Goal: Information Seeking & Learning: Learn about a topic

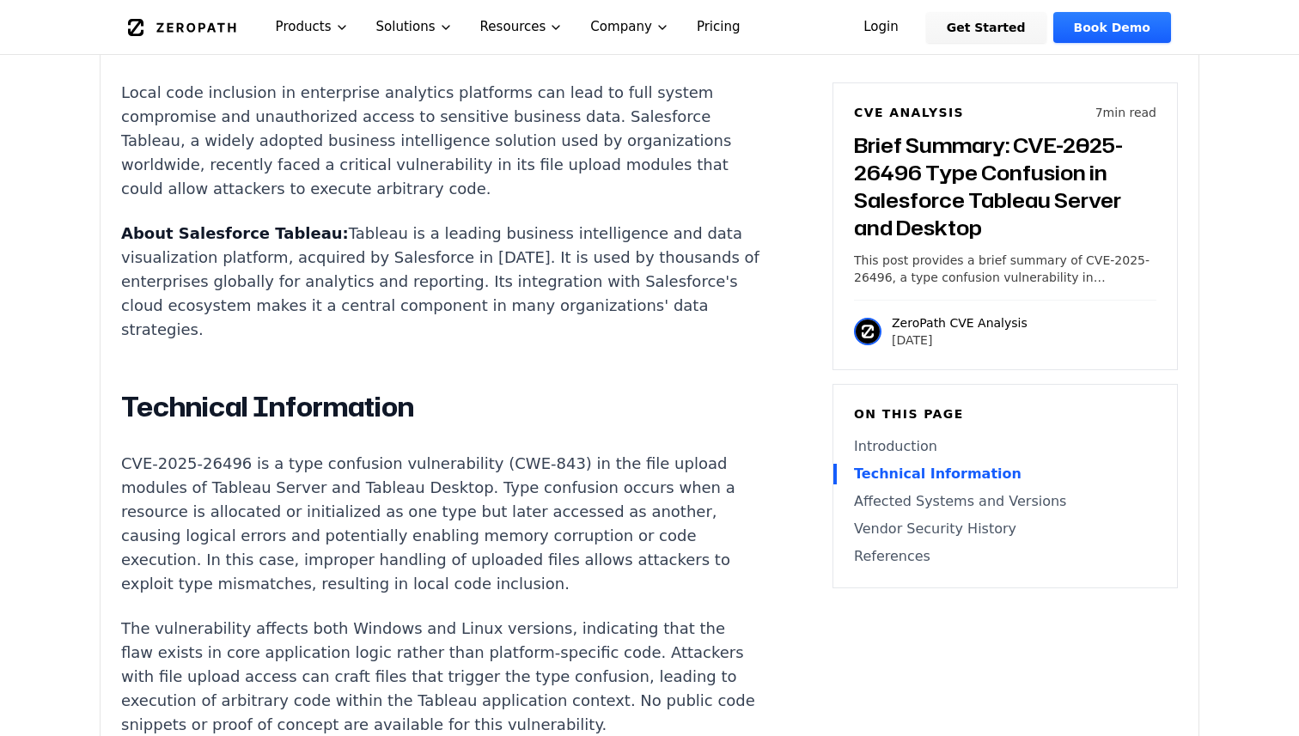
scroll to position [1028, 0]
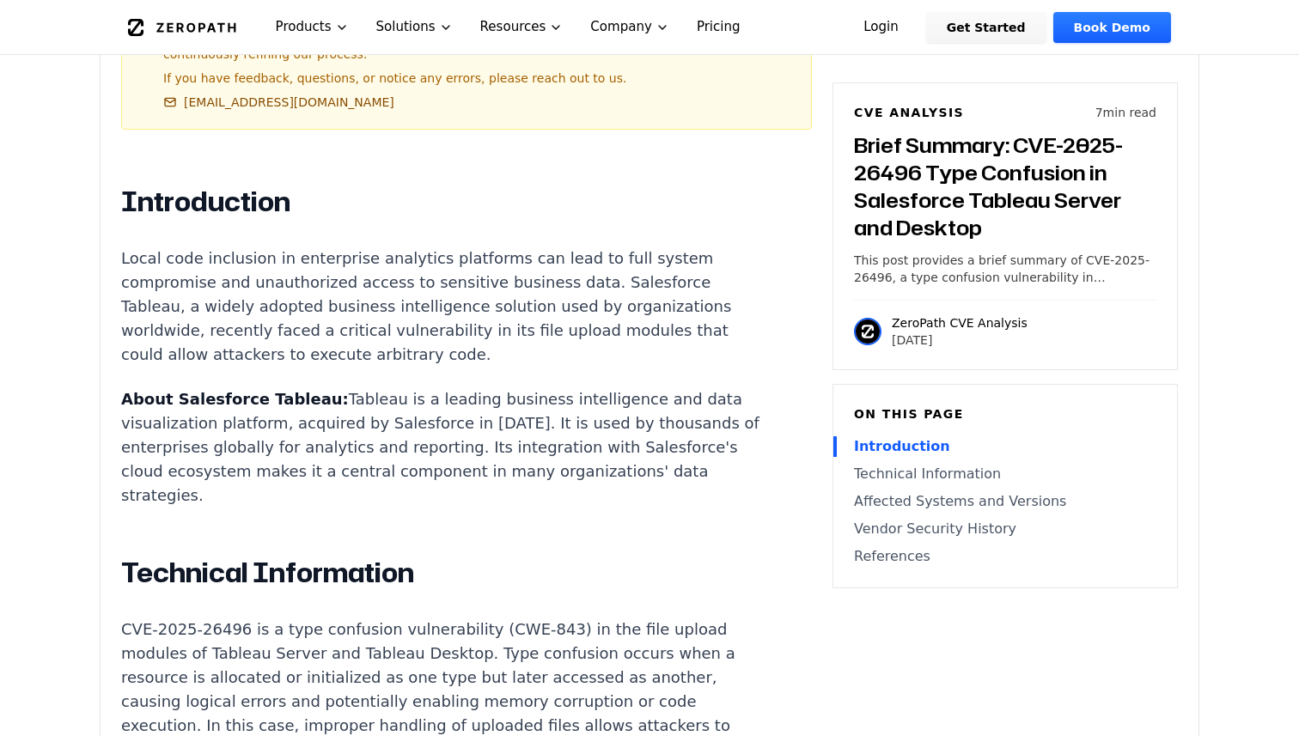
click at [565, 556] on h2 "Technical Information" at bounding box center [440, 573] width 639 height 34
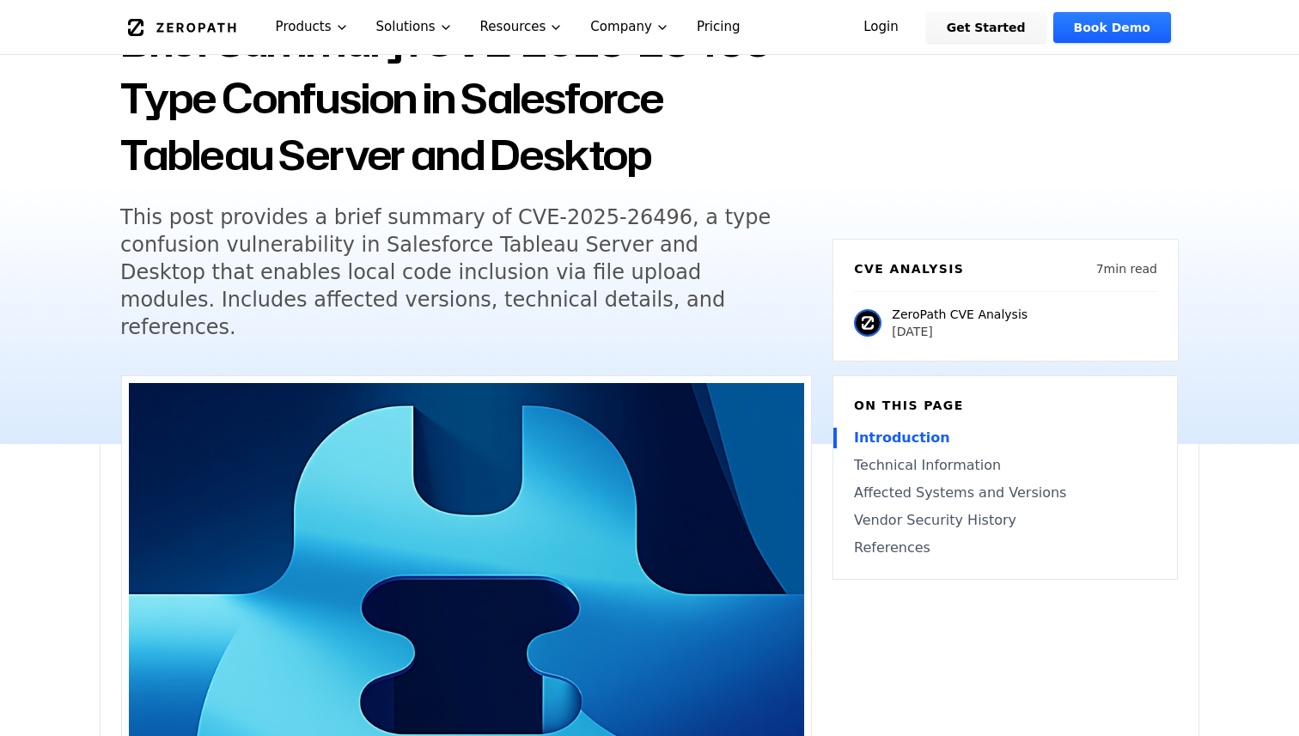
scroll to position [186, 0]
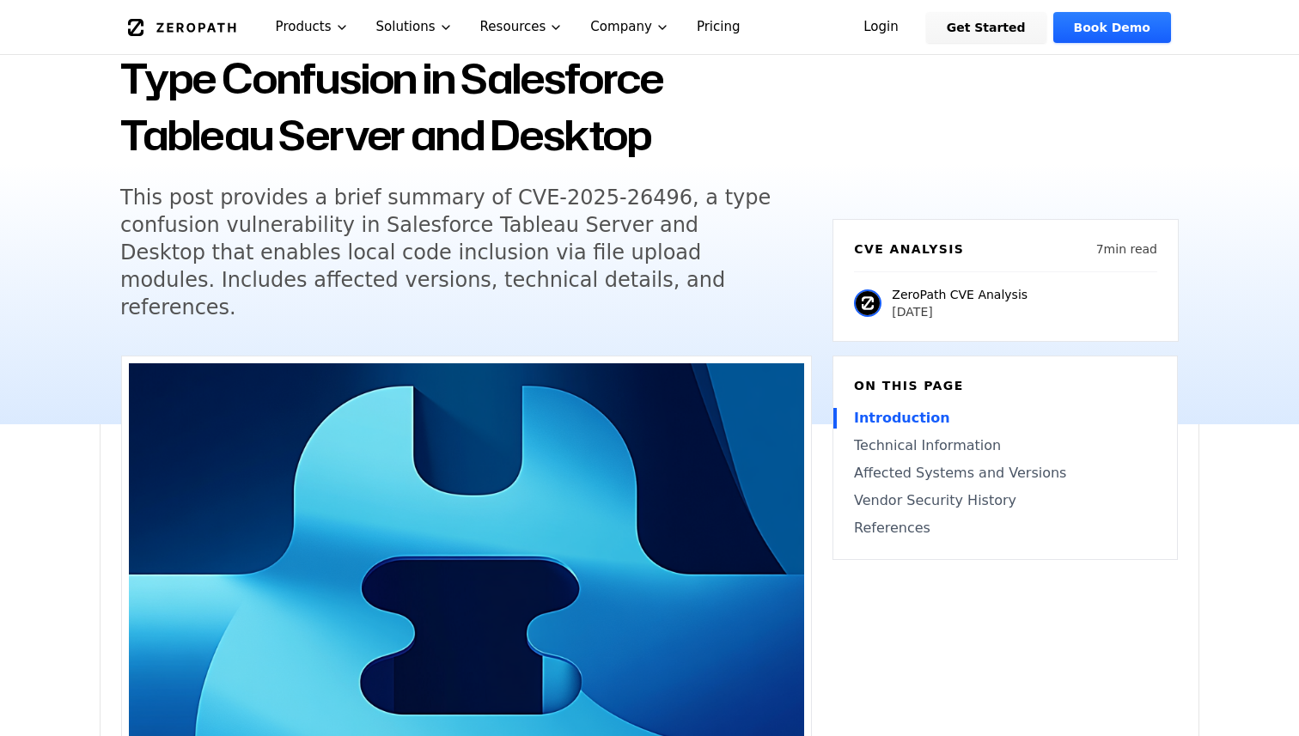
drag, startPoint x: 447, startPoint y: 288, endPoint x: 443, endPoint y: 278, distance: 10.9
click at [443, 278] on h5 "This post provides a brief summary of CVE-2025-26496, a type confusion vulnerab…" at bounding box center [450, 252] width 660 height 137
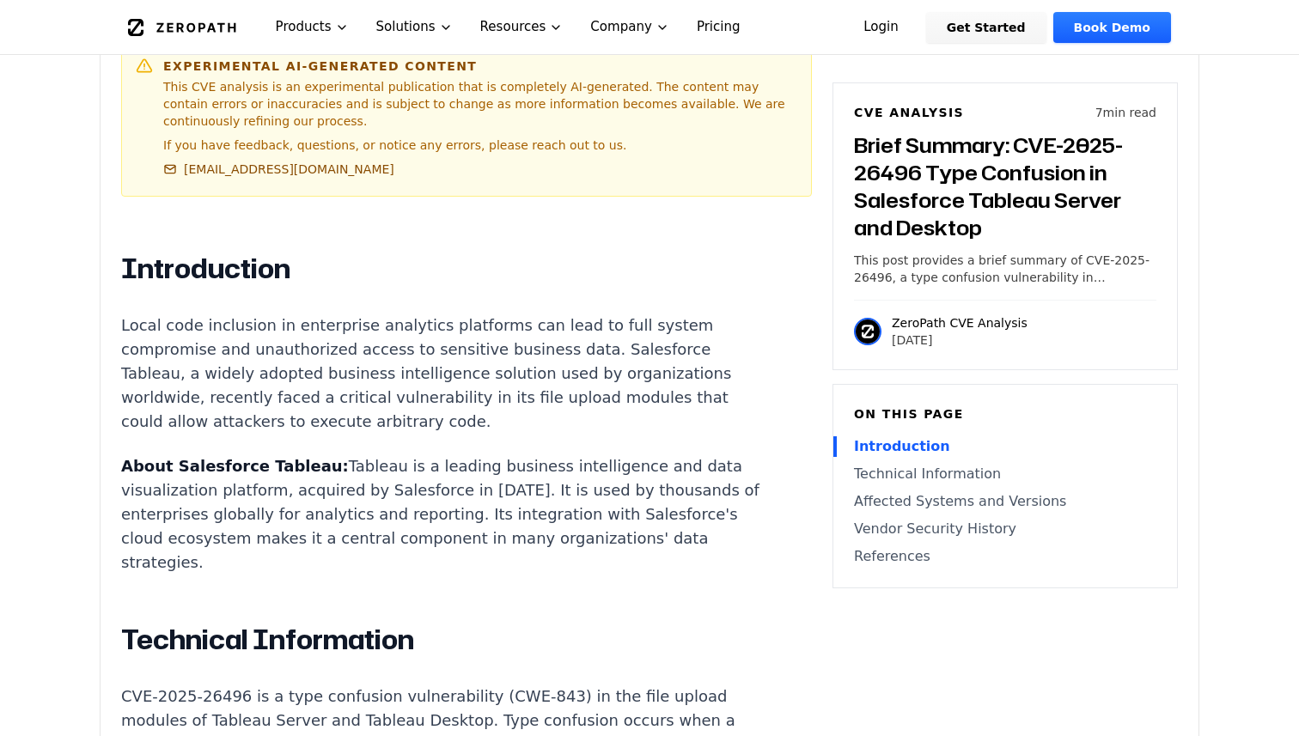
scroll to position [954, 0]
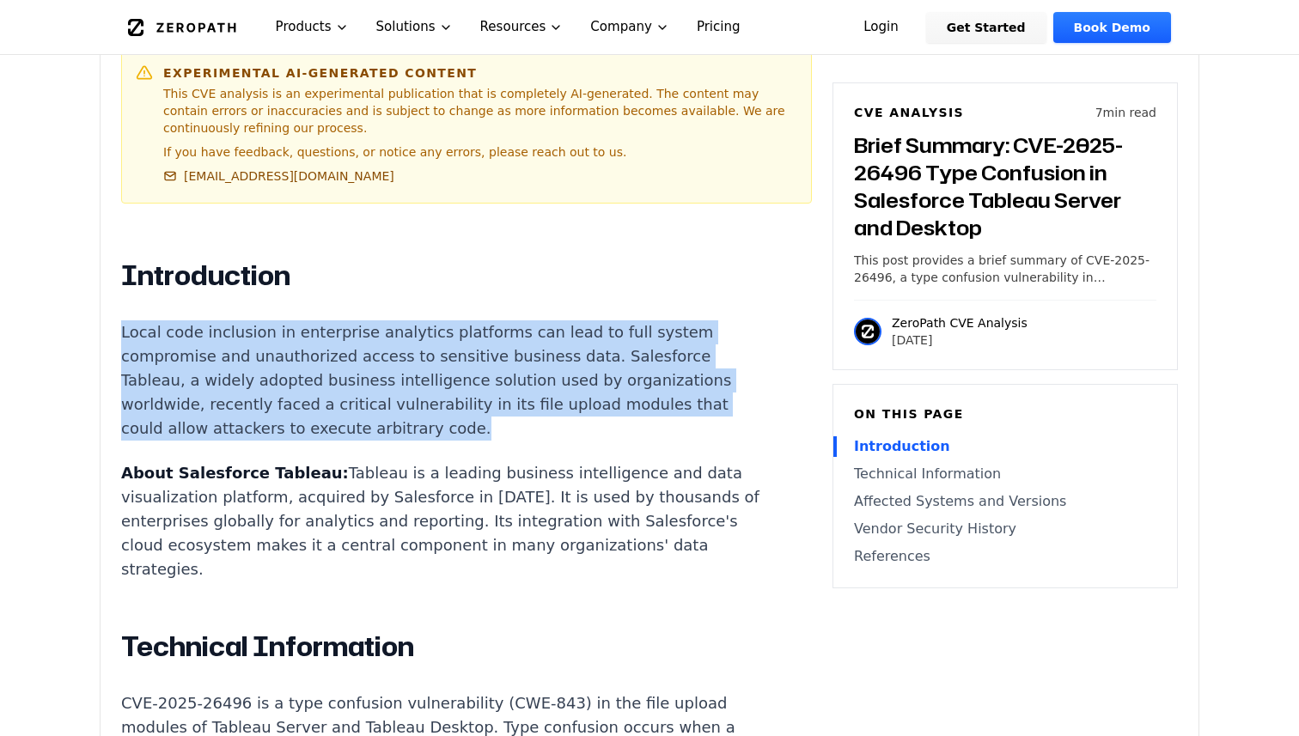
drag, startPoint x: 502, startPoint y: 406, endPoint x: 496, endPoint y: 272, distance: 135.0
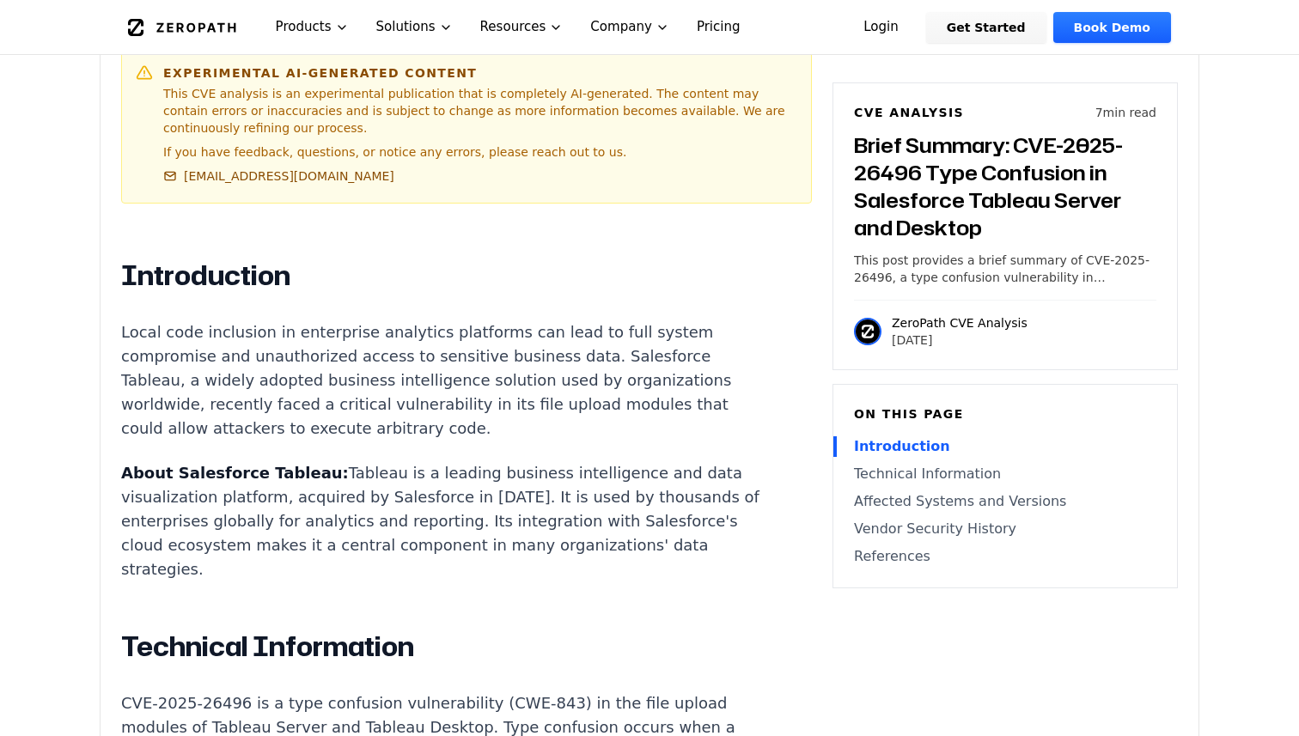
scroll to position [991, 0]
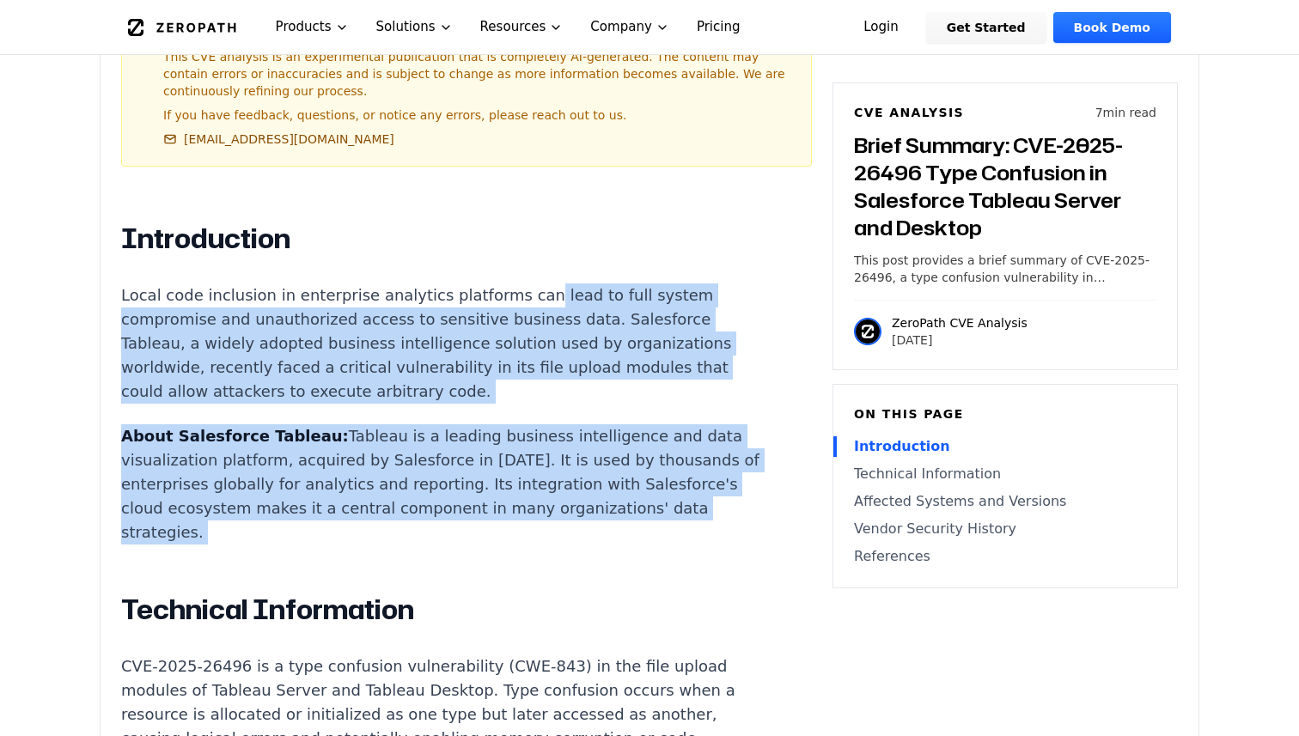
drag, startPoint x: 516, startPoint y: 478, endPoint x: 511, endPoint y: 255, distance: 222.6
click at [517, 425] on p "About Salesforce Tableau: Tableau is a leading business intelligence and data v…" at bounding box center [440, 485] width 639 height 120
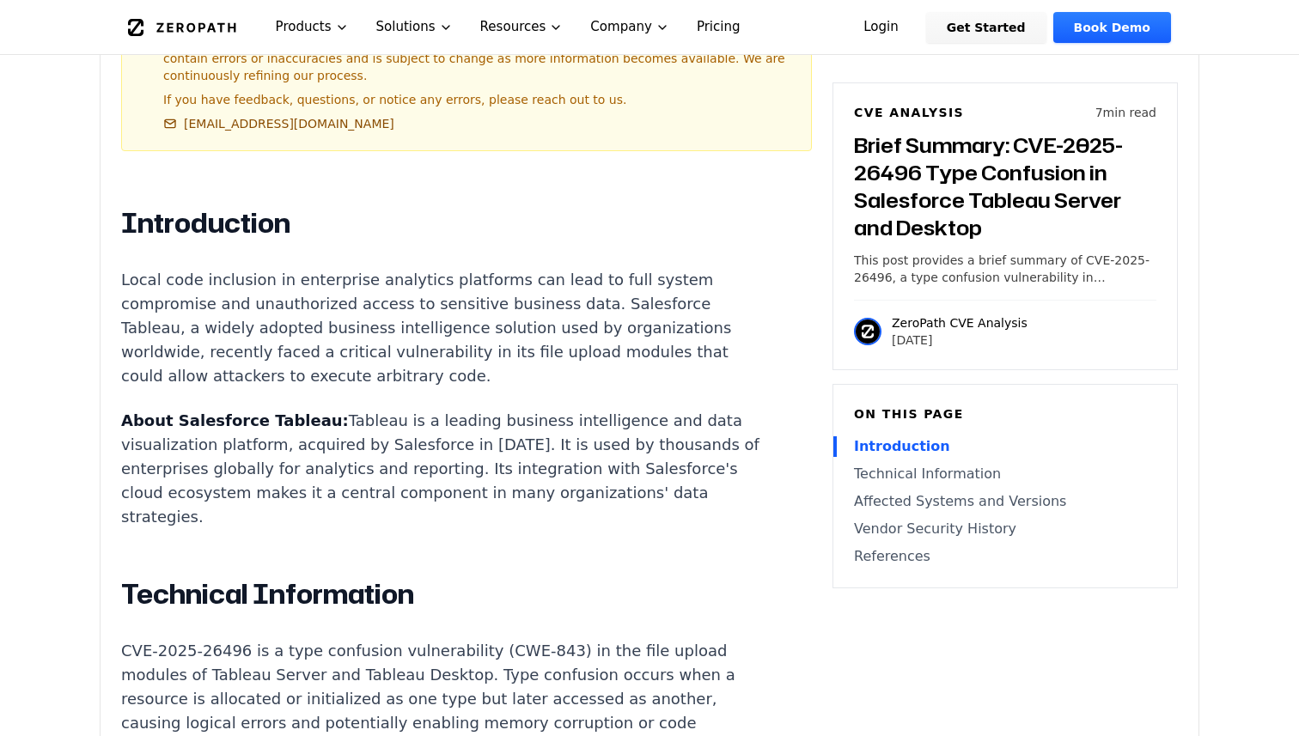
scroll to position [1018, 0]
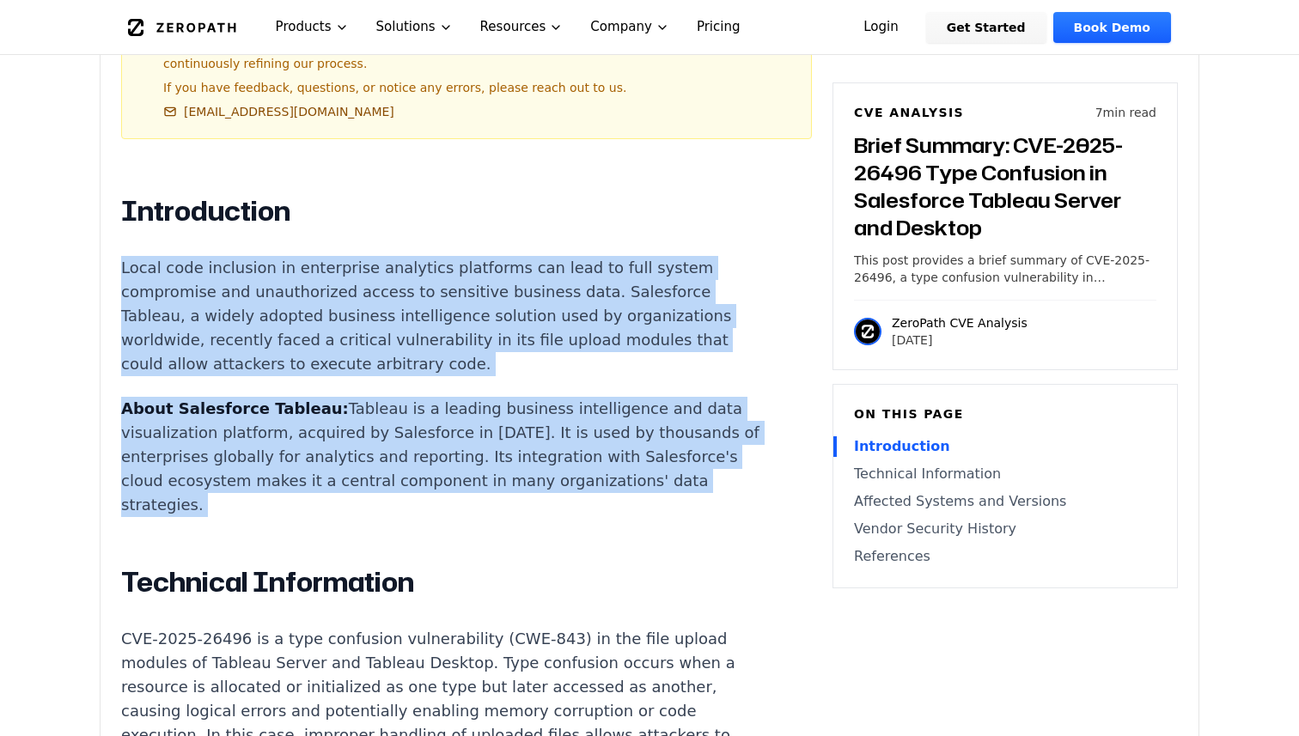
drag, startPoint x: 516, startPoint y: 466, endPoint x: 510, endPoint y: 168, distance: 297.4
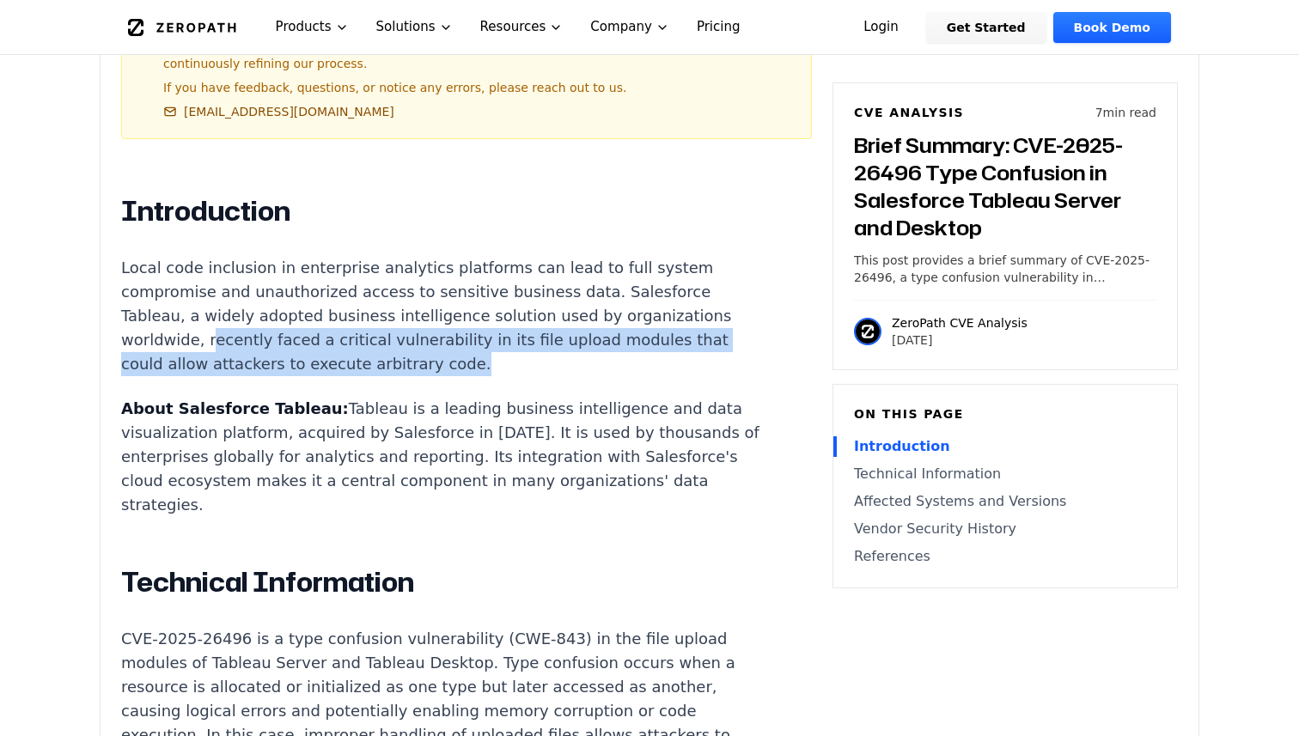
drag, startPoint x: 547, startPoint y: 337, endPoint x: 565, endPoint y: 296, distance: 44.7
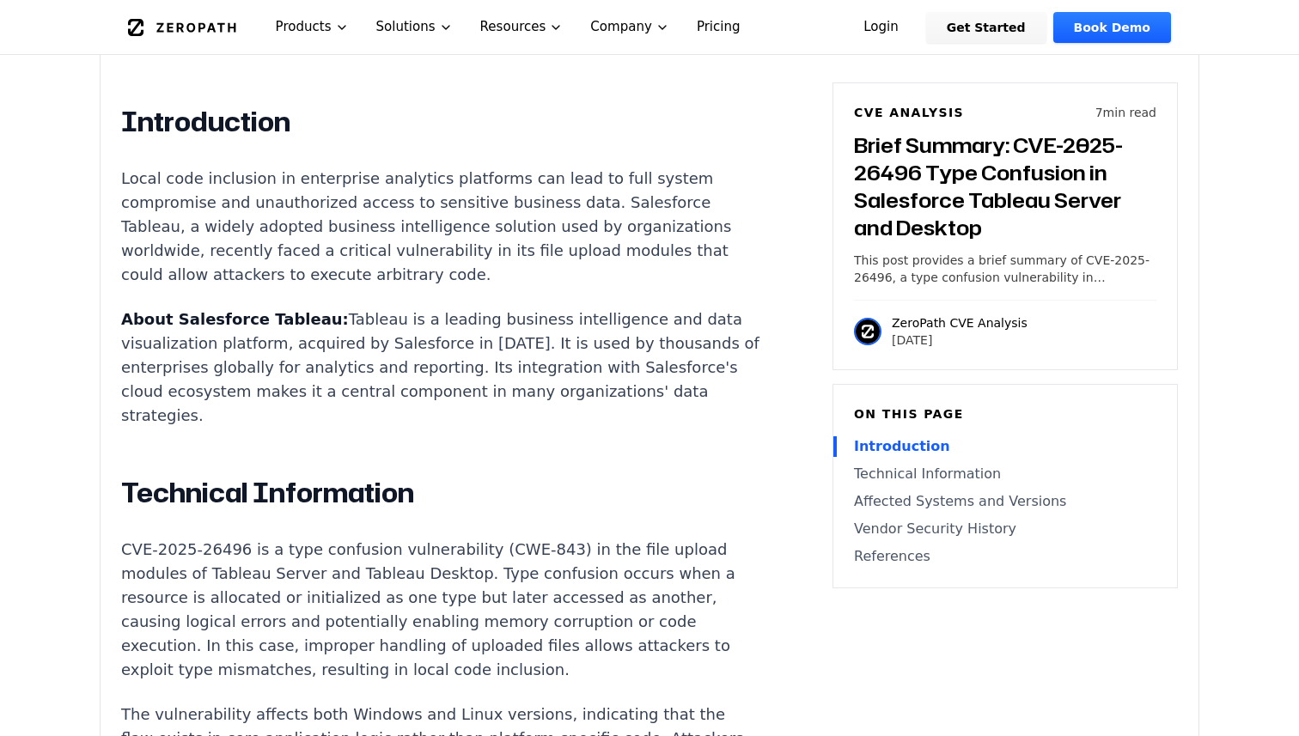
scroll to position [1078, 0]
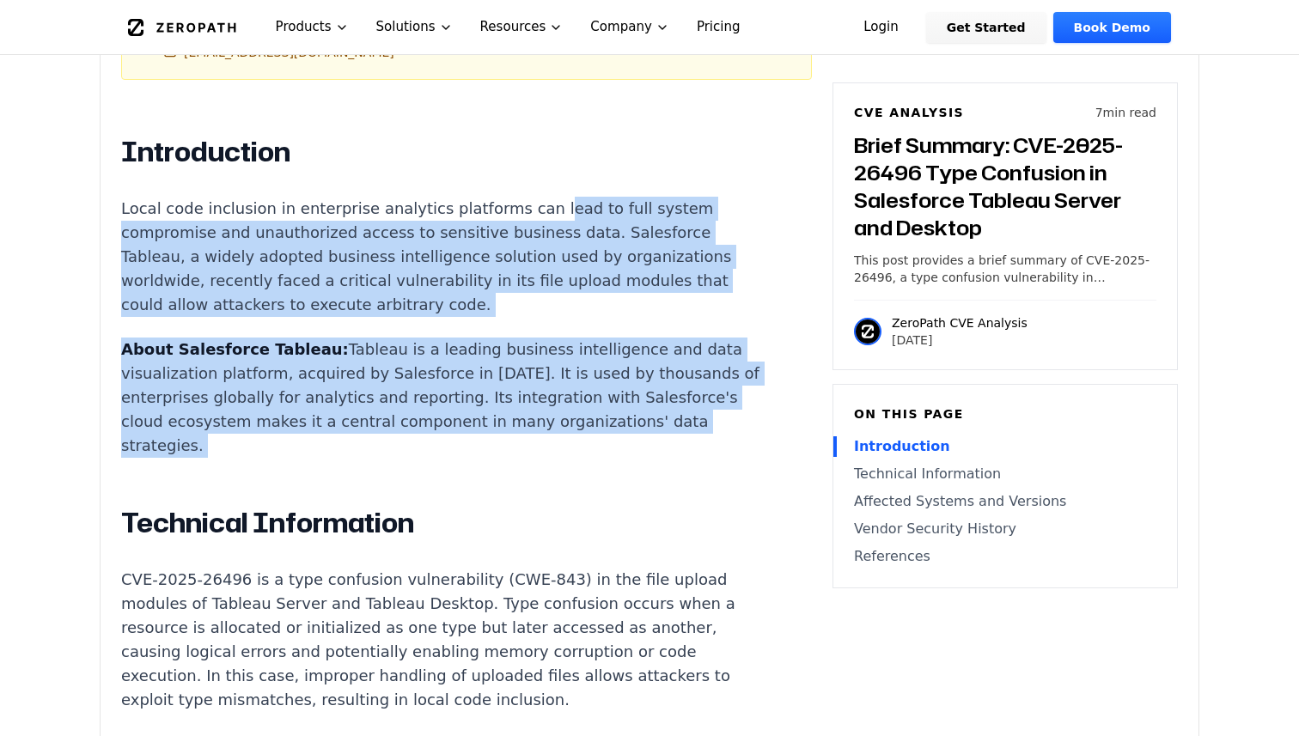
drag, startPoint x: 541, startPoint y: 418, endPoint x: 524, endPoint y: 177, distance: 241.2
click at [521, 338] on p "About Salesforce Tableau: Tableau is a leading business intelligence and data v…" at bounding box center [440, 398] width 639 height 120
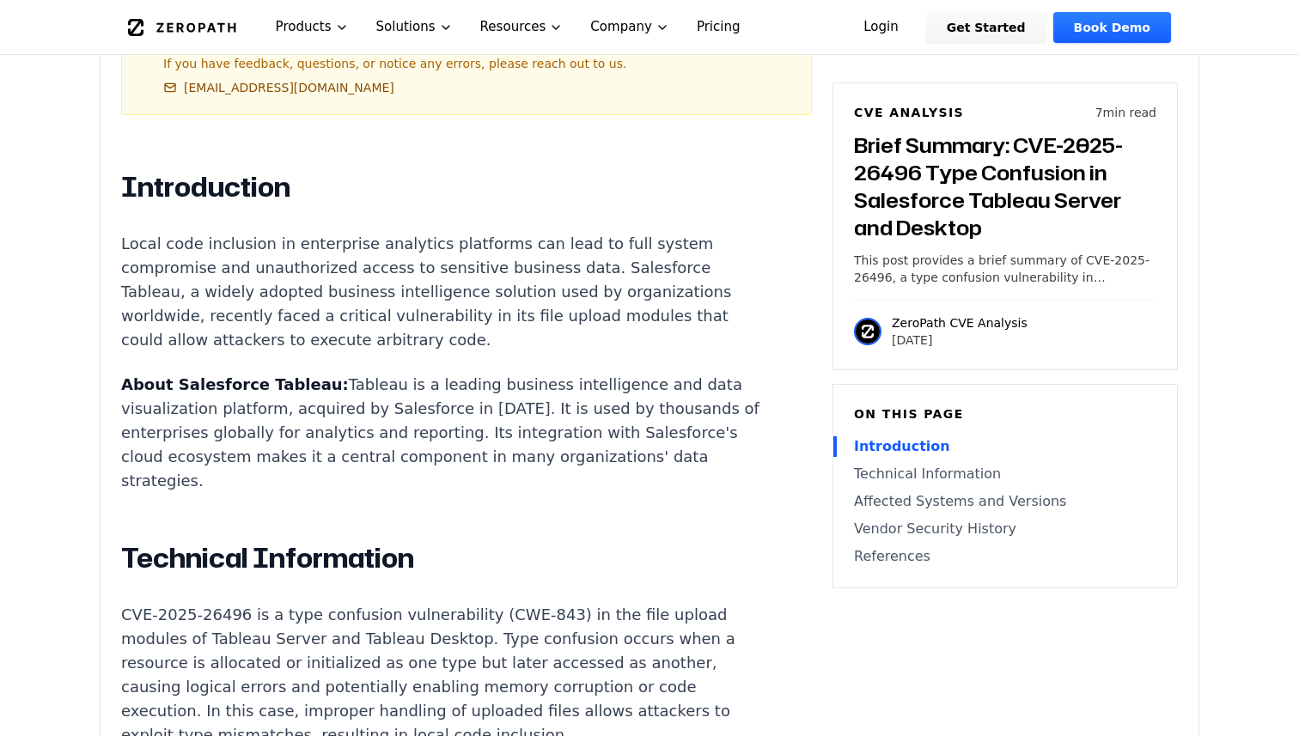
scroll to position [1042, 0]
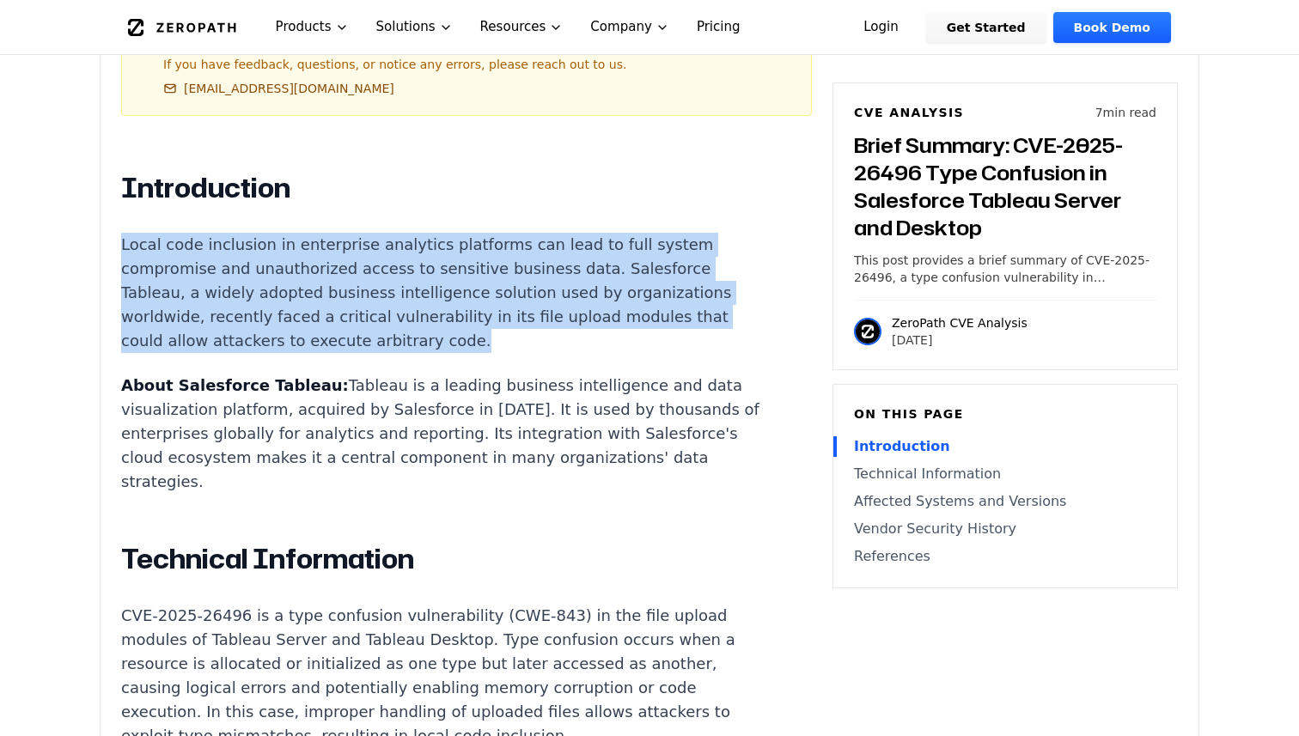
drag, startPoint x: 515, startPoint y: 308, endPoint x: 515, endPoint y: 153, distance: 154.7
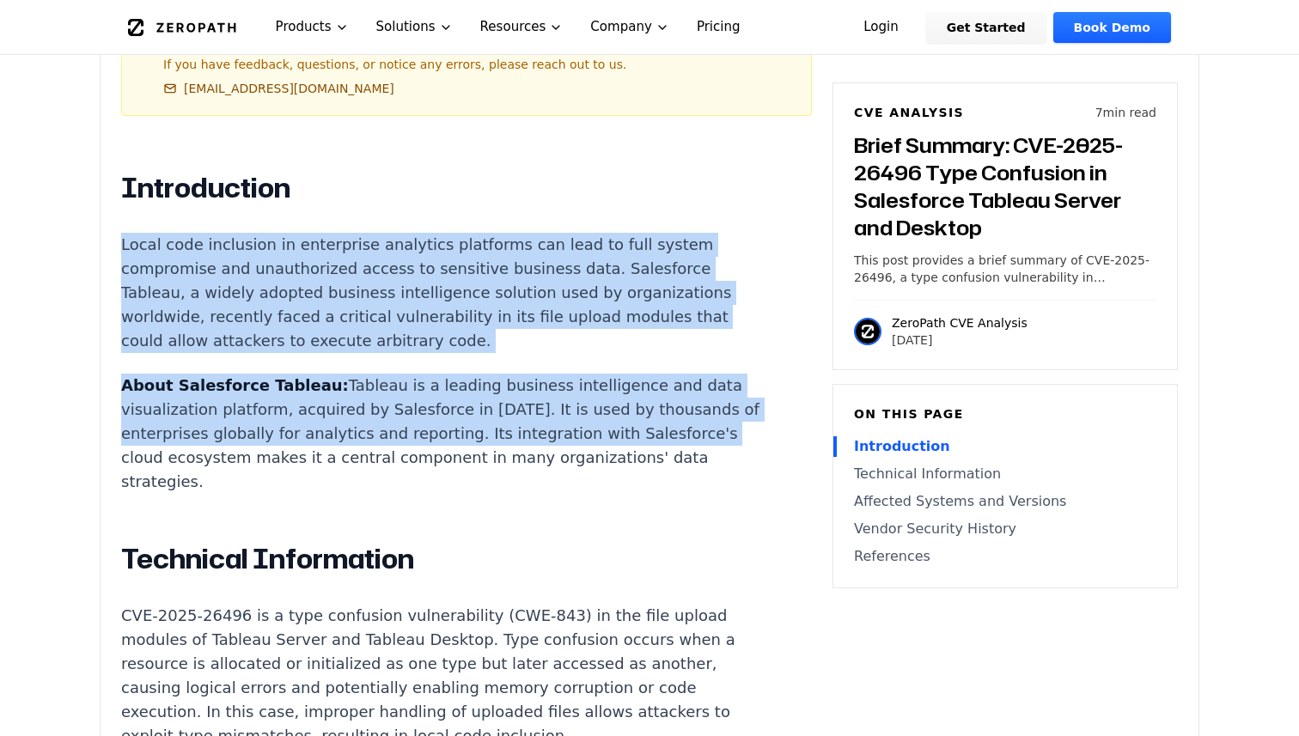
drag, startPoint x: 516, startPoint y: 384, endPoint x: 512, endPoint y: 196, distance: 188.2
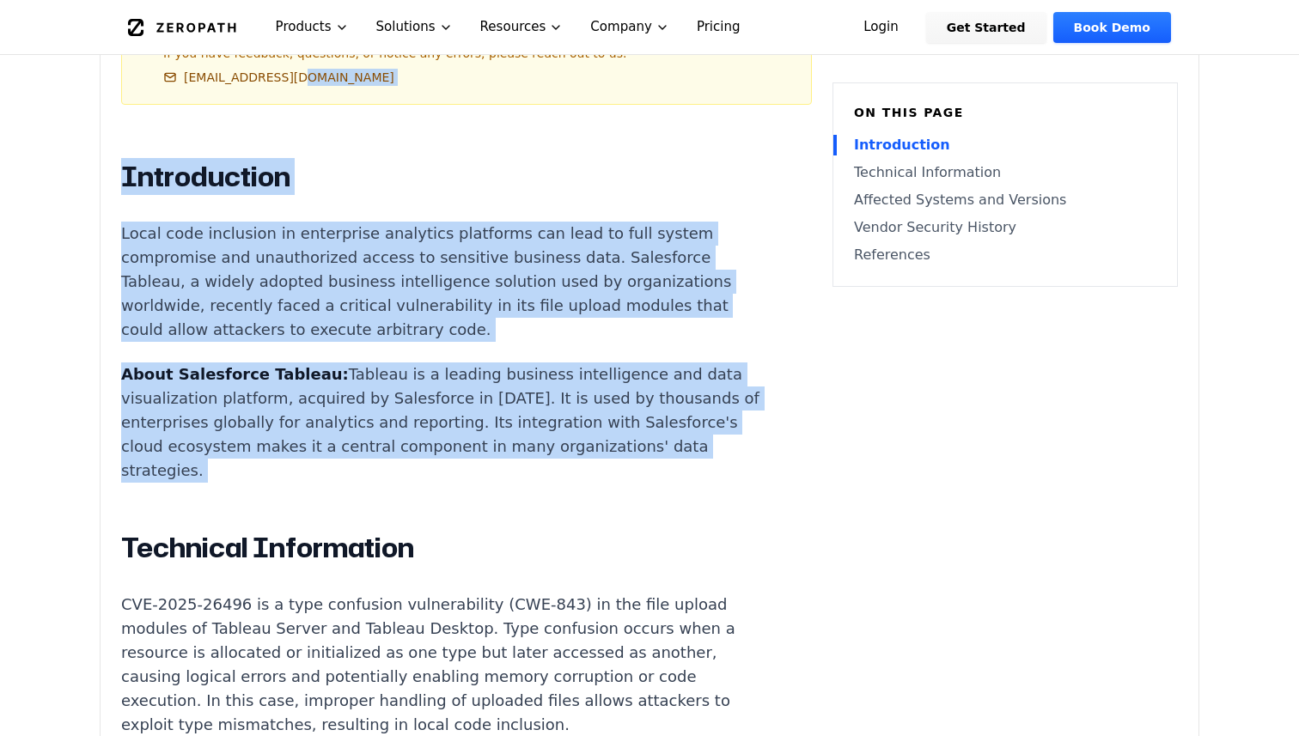
scroll to position [858, 0]
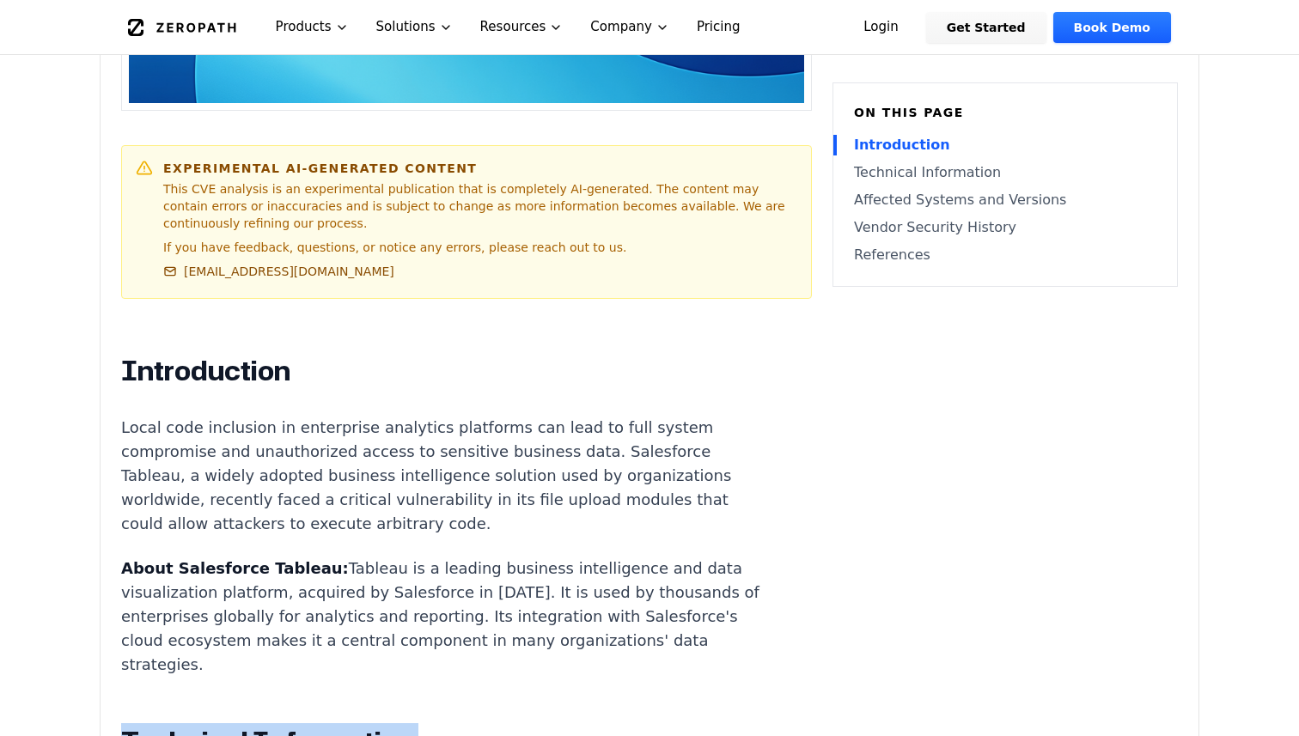
drag, startPoint x: 501, startPoint y: 425, endPoint x: 456, endPoint y: 694, distance: 272.7
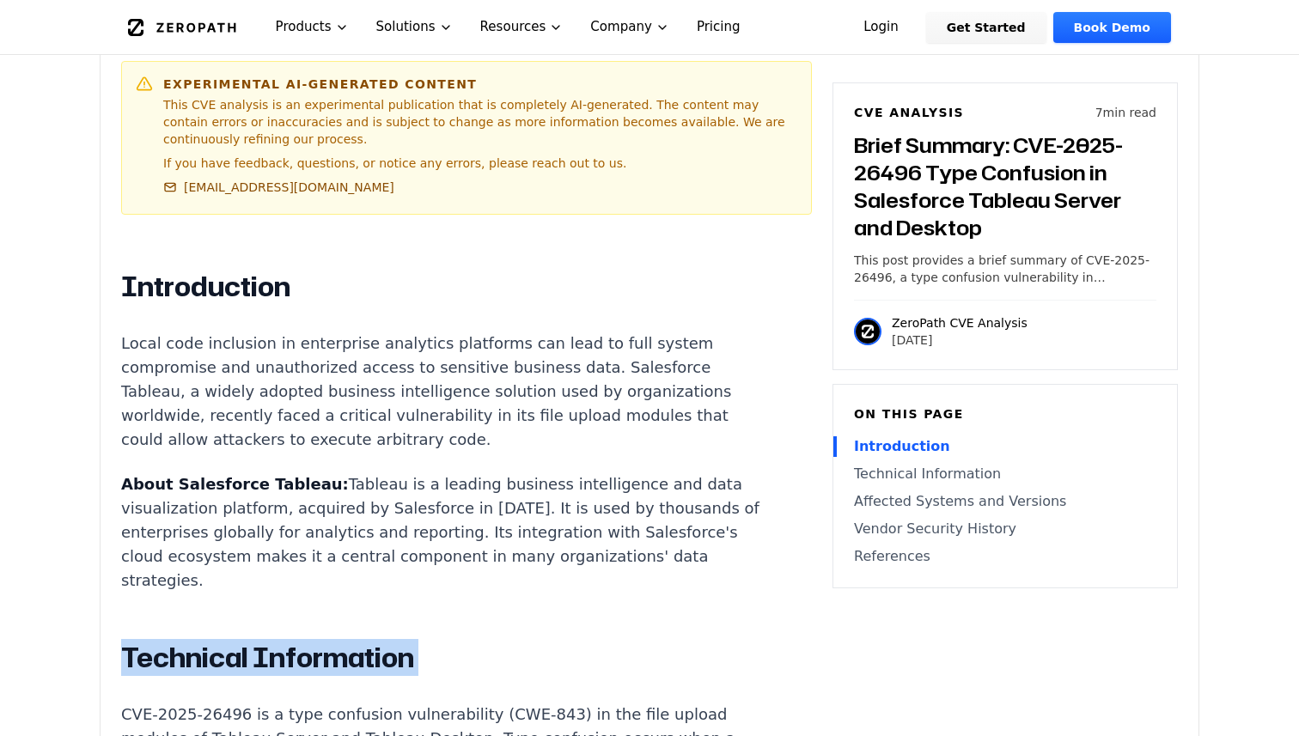
click at [465, 641] on h2 "Technical Information" at bounding box center [440, 658] width 639 height 34
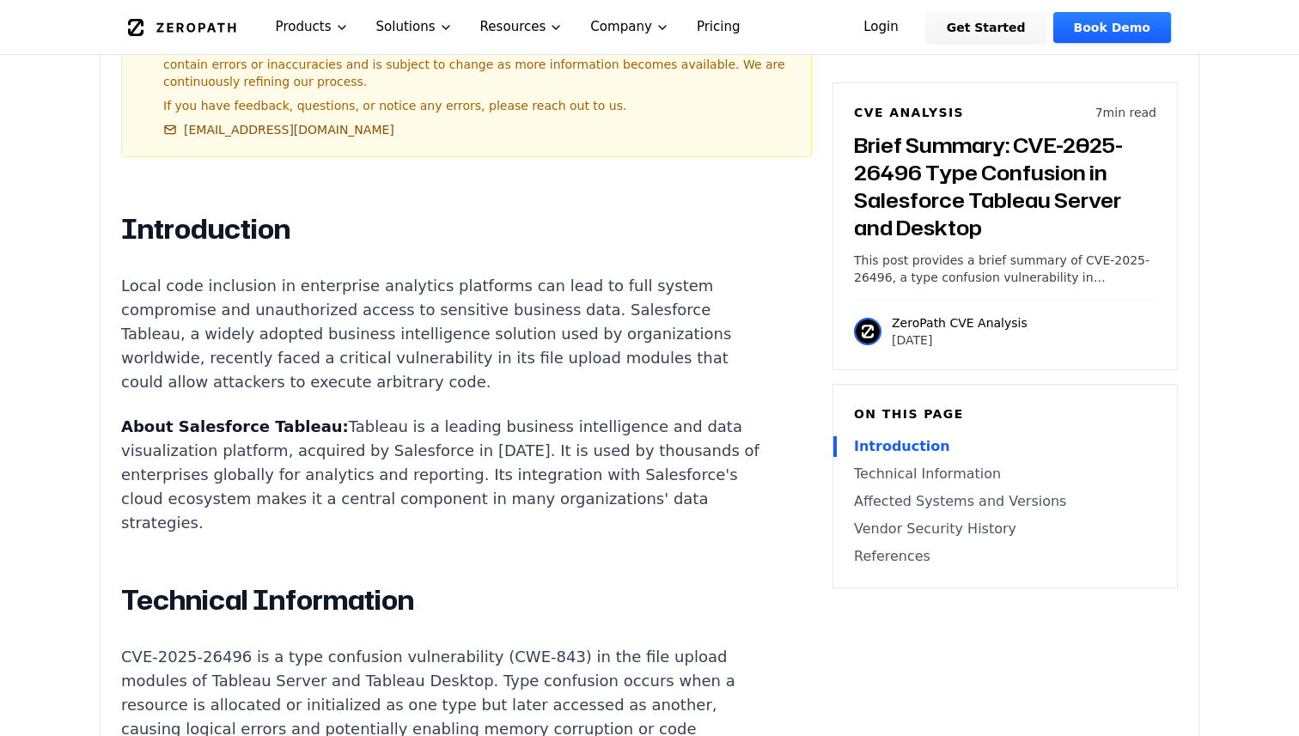
scroll to position [1003, 0]
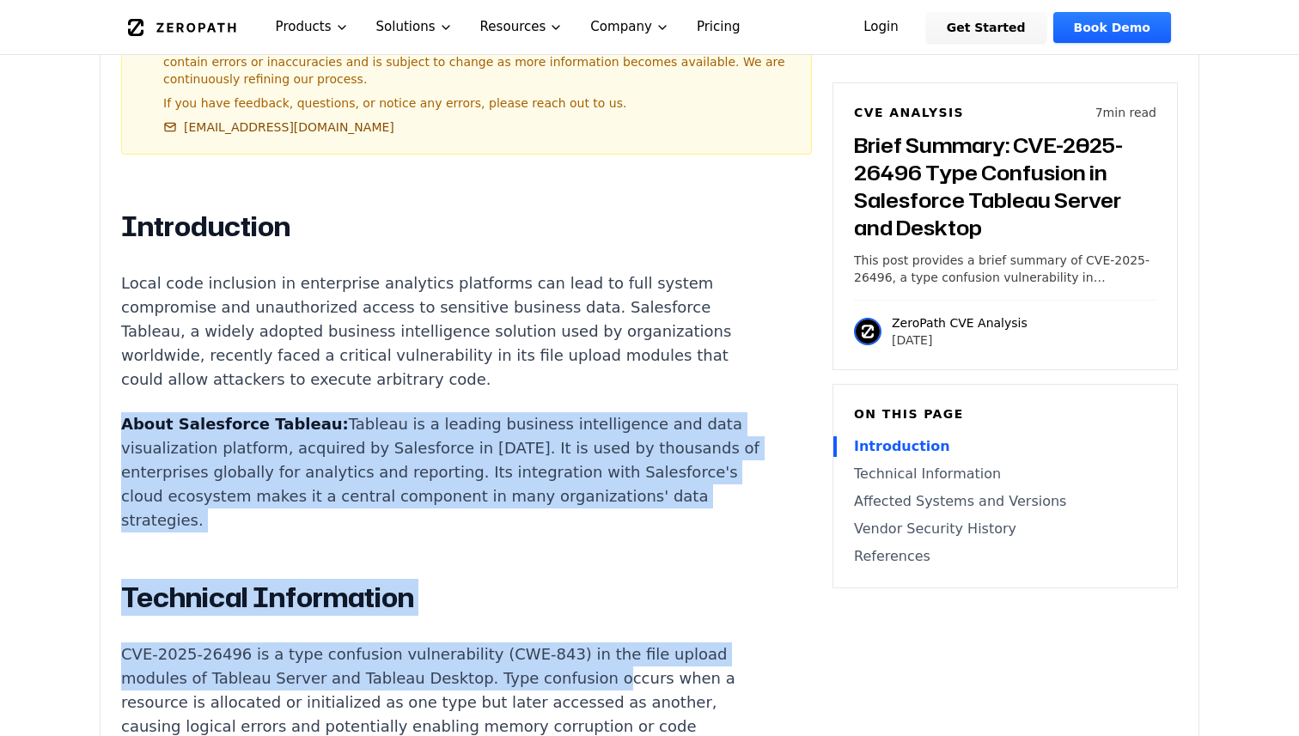
drag, startPoint x: 498, startPoint y: 600, endPoint x: 477, endPoint y: 349, distance: 251.8
click at [508, 443] on p "About Salesforce Tableau: Tableau is a leading business intelligence and data v…" at bounding box center [440, 472] width 639 height 120
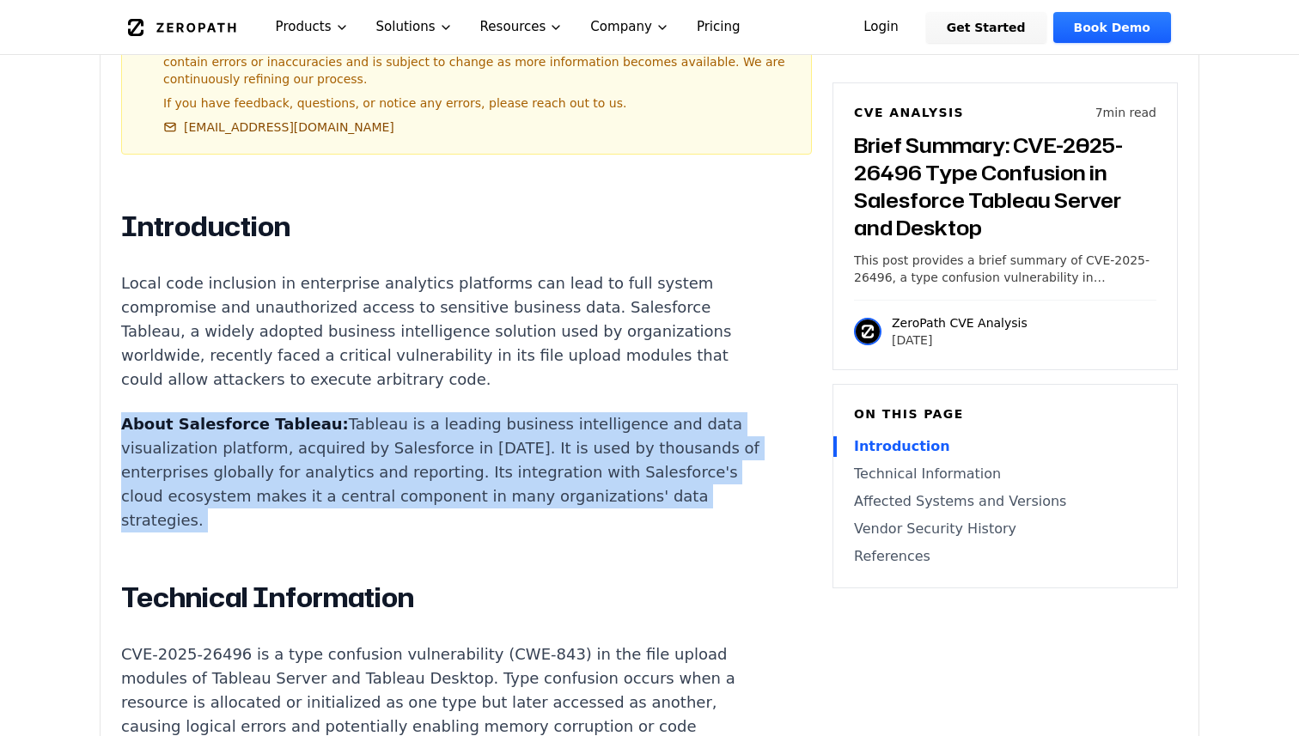
drag, startPoint x: 508, startPoint y: 462, endPoint x: 509, endPoint y: 347, distance: 115.2
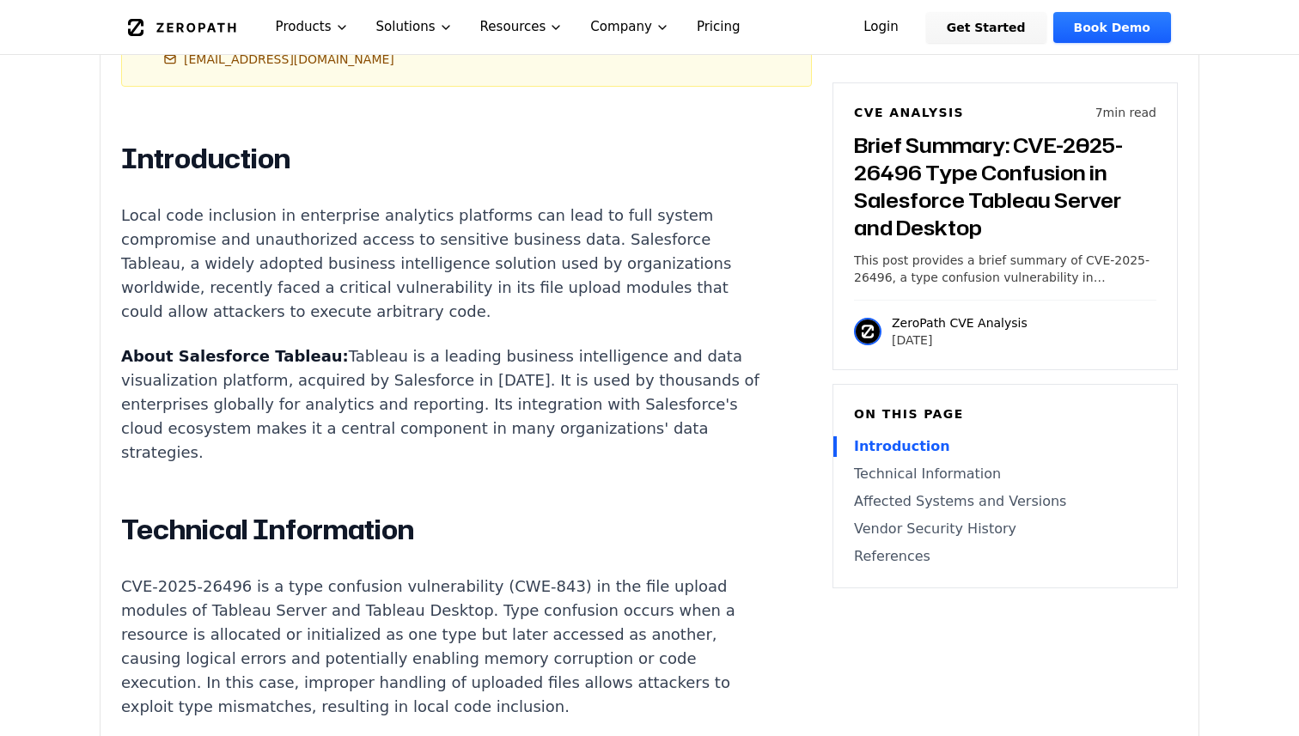
scroll to position [1116, 0]
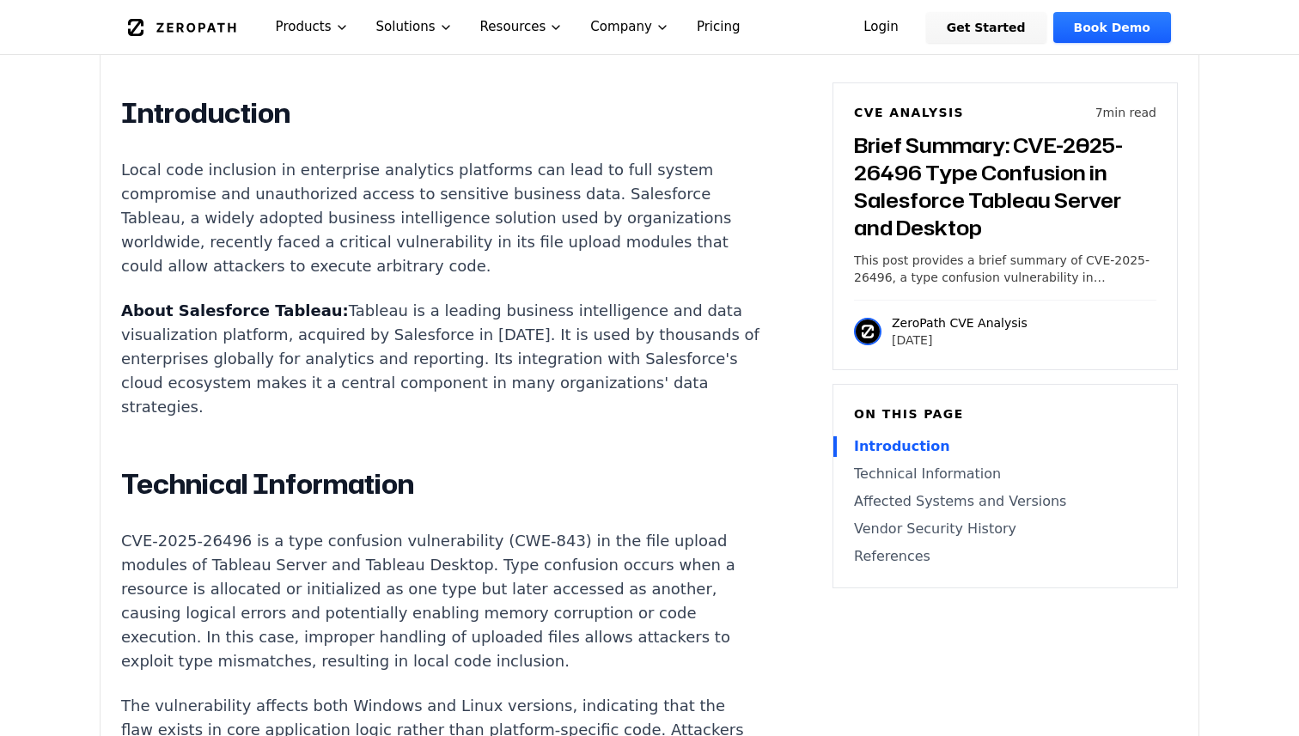
drag, startPoint x: 485, startPoint y: 376, endPoint x: 421, endPoint y: 391, distance: 65.2
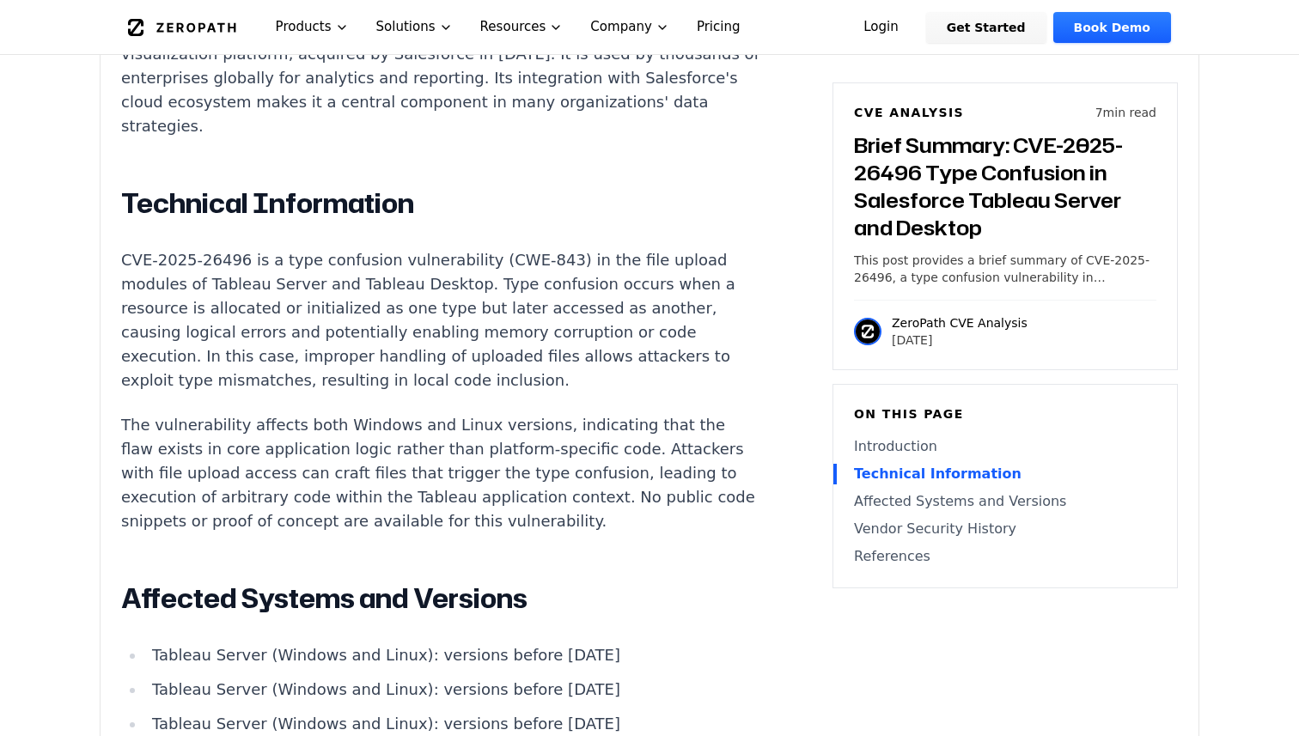
scroll to position [1399, 0]
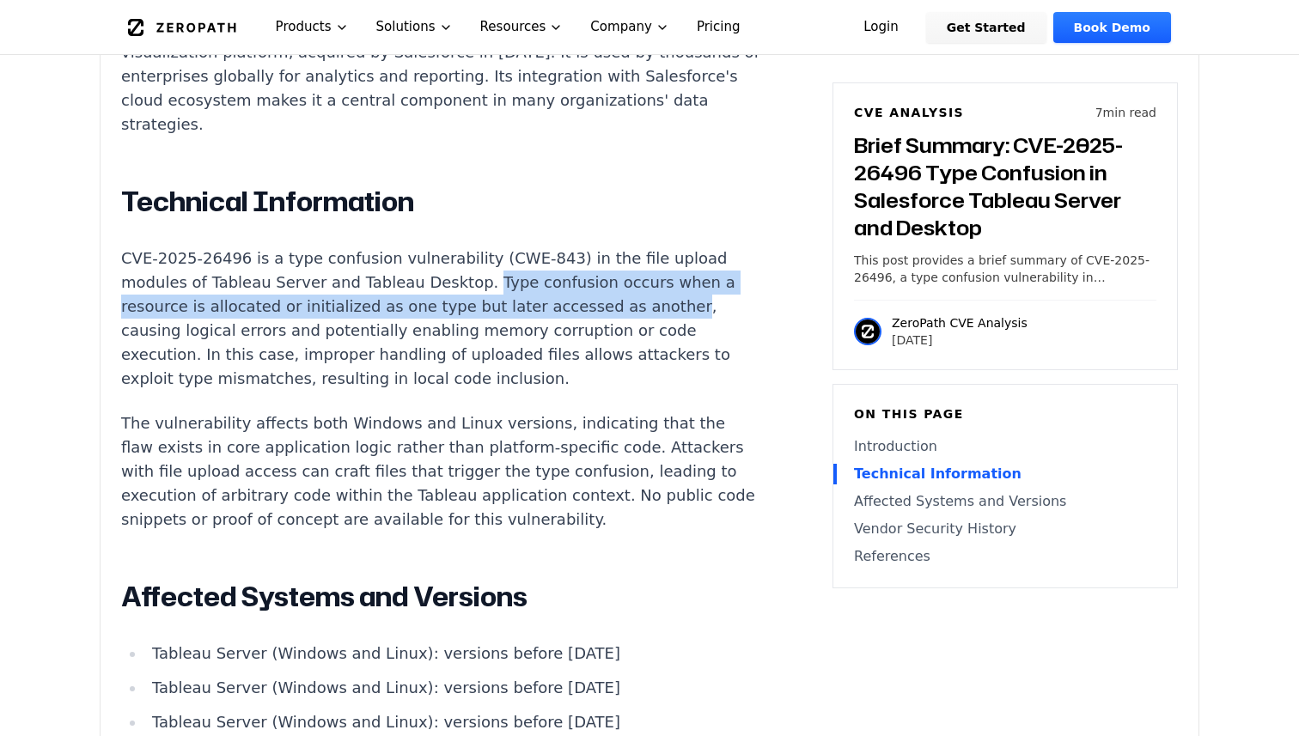
drag, startPoint x: 381, startPoint y: 213, endPoint x: 493, endPoint y: 231, distance: 114.0
click at [493, 247] on p "CVE-2025-26496 is a type confusion vulnerability (CWE-843) in the file upload m…" at bounding box center [440, 319] width 639 height 144
click at [482, 240] on div at bounding box center [482, 240] width 0 height 0
click at [681, 412] on p "The vulnerability affects both Windows and Linux versions, indicating that the …" at bounding box center [440, 472] width 639 height 120
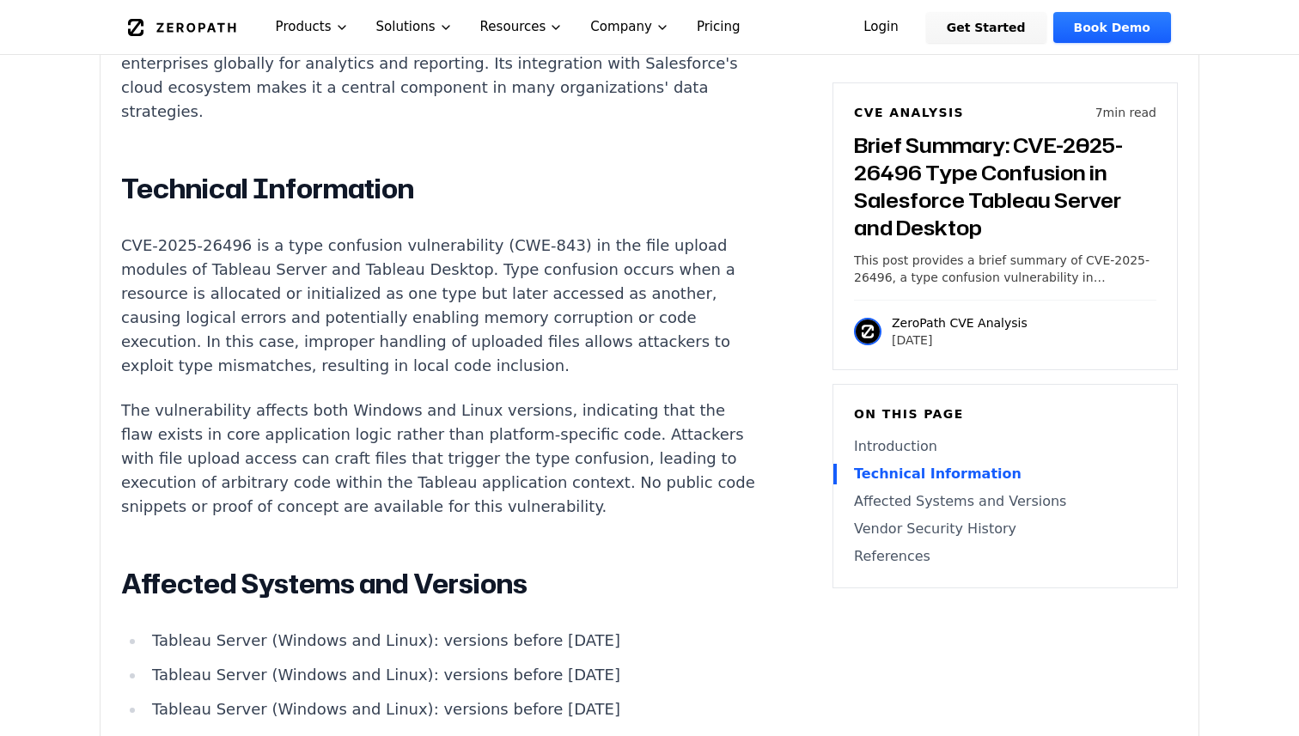
scroll to position [1424, 0]
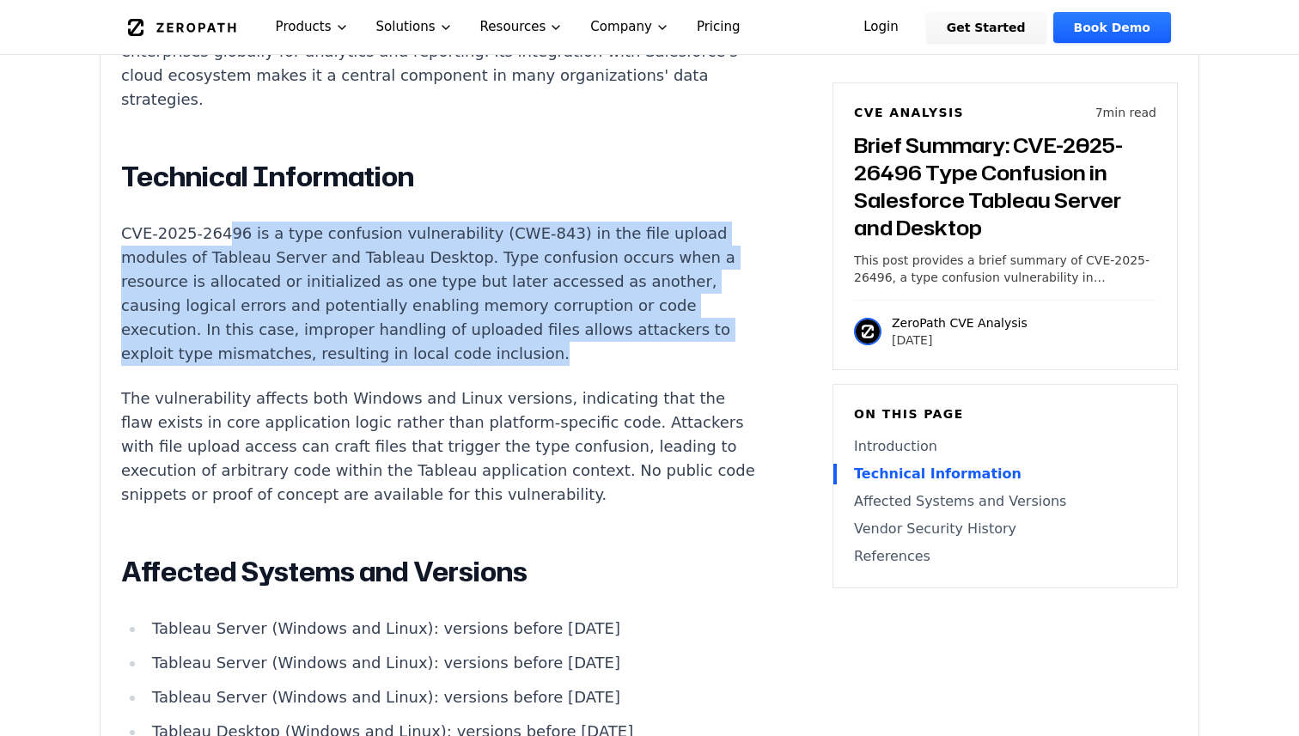
drag, startPoint x: 229, startPoint y: 283, endPoint x: 229, endPoint y: 165, distance: 117.7
click at [229, 222] on p "CVE-2025-26496 is a type confusion vulnerability (CWE-843) in the file upload m…" at bounding box center [440, 294] width 639 height 144
click at [316, 309] on div "Introduction Local code inclusion in enterprise analytics platforms can lead to…" at bounding box center [440, 593] width 639 height 1609
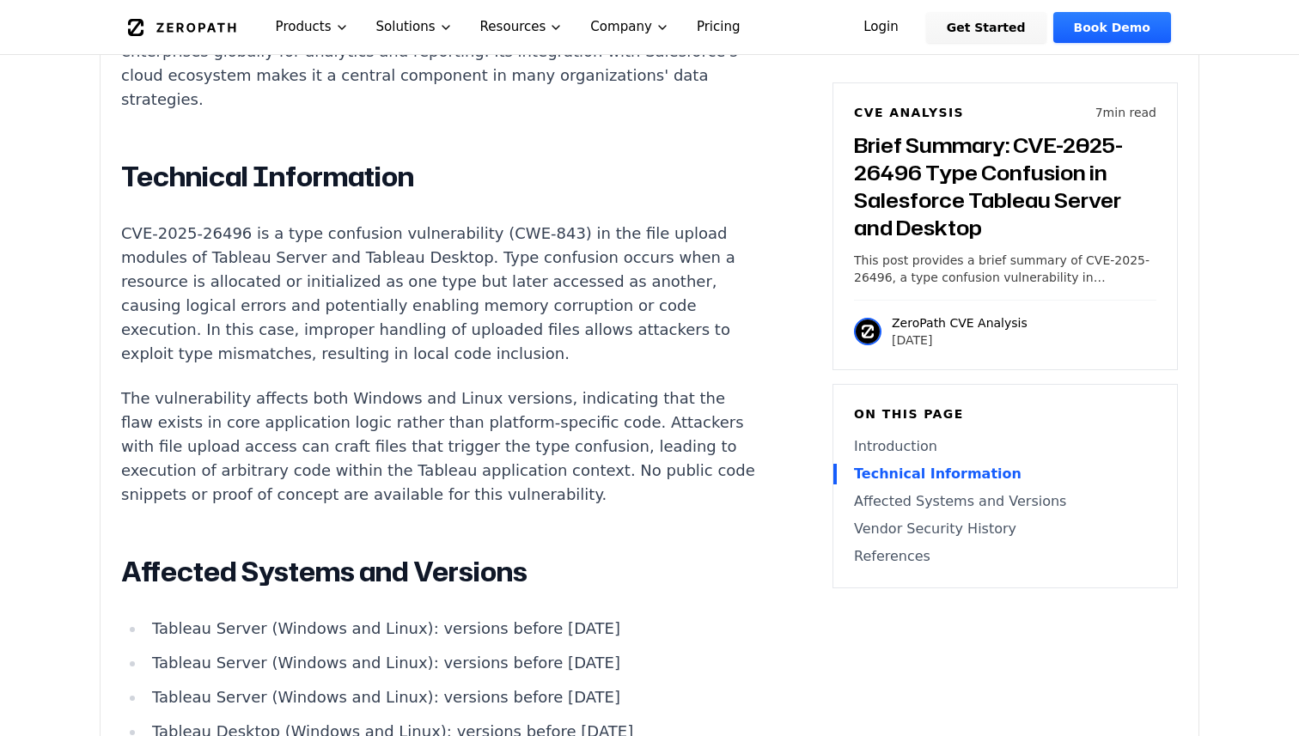
scroll to position [1450, 0]
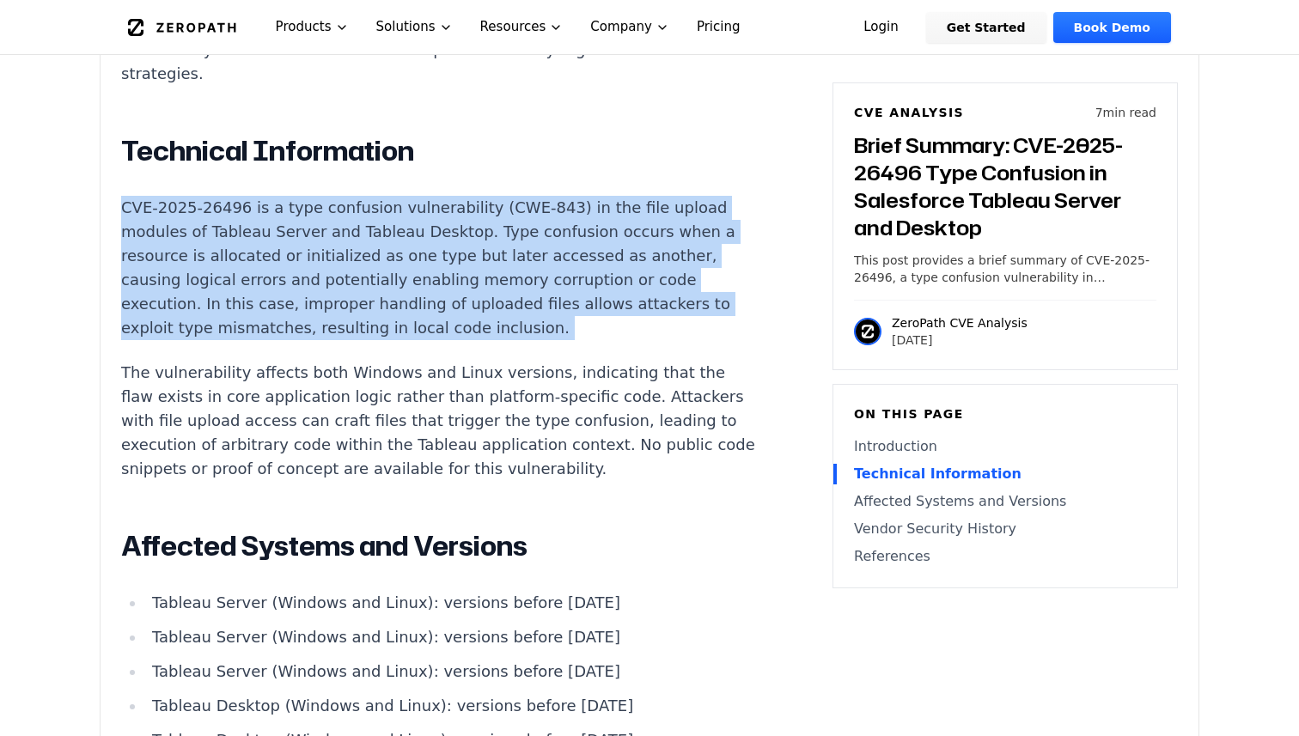
drag, startPoint x: 366, startPoint y: 264, endPoint x: 412, endPoint y: 114, distance: 156.3
click at [412, 114] on div "Introduction Local code inclusion in enterprise analytics platforms can lead to…" at bounding box center [440, 567] width 639 height 1609
click at [440, 254] on p "CVE-2025-26496 is a type confusion vulnerability (CWE-843) in the file upload m…" at bounding box center [440, 268] width 639 height 144
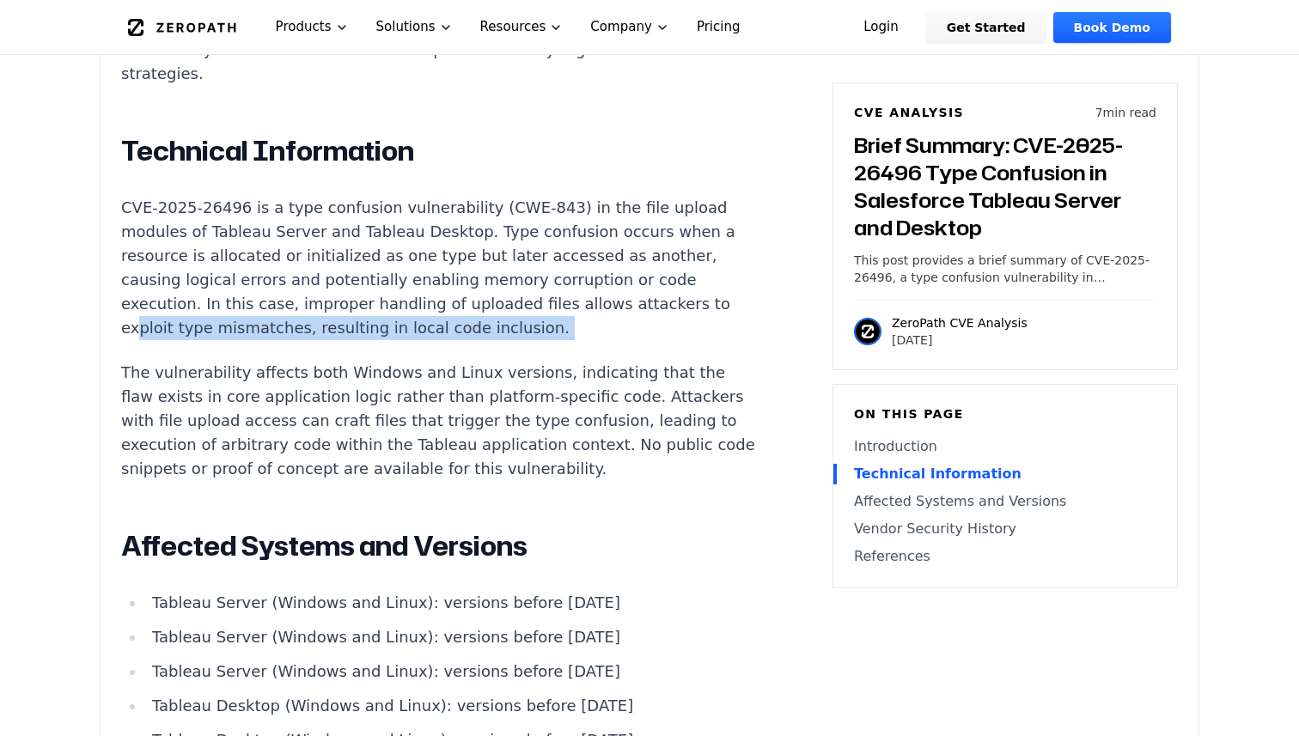
drag, startPoint x: 388, startPoint y: 224, endPoint x: 679, endPoint y: 271, distance: 294.1
click at [679, 271] on div "Introduction Local code inclusion in enterprise analytics platforms can lead to…" at bounding box center [440, 567] width 639 height 1609
click at [338, 251] on p "CVE-2025-26496 is a type confusion vulnerability (CWE-843) in the file upload m…" at bounding box center [440, 268] width 639 height 144
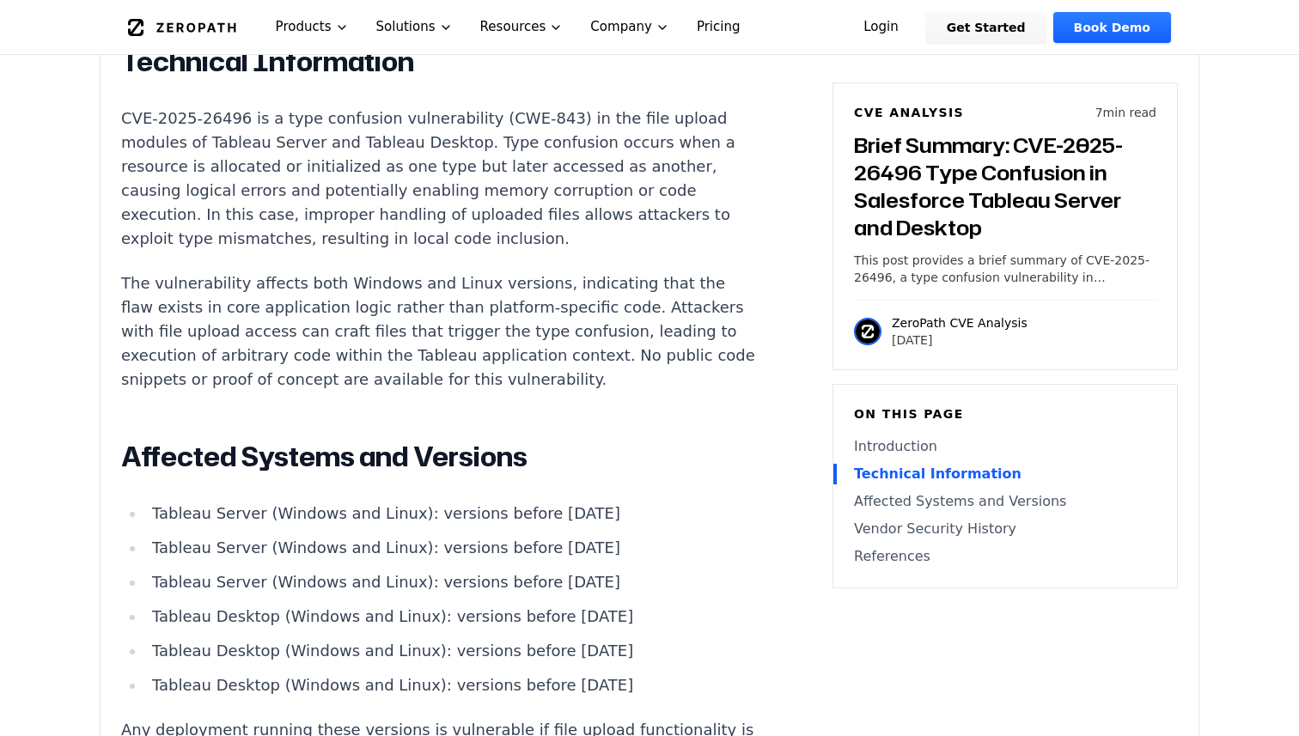
scroll to position [1532, 0]
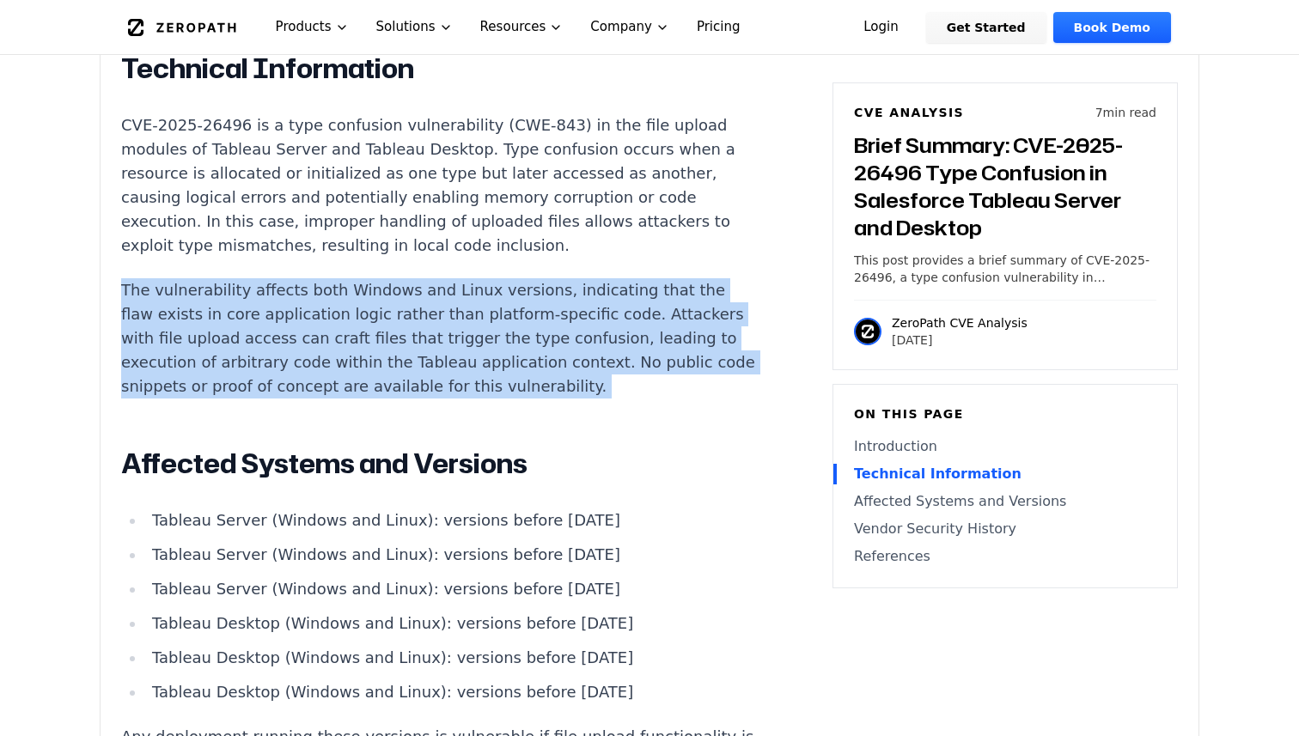
drag, startPoint x: 376, startPoint y: 348, endPoint x: 373, endPoint y: 186, distance: 162.4
click at [373, 186] on div "Introduction Local code inclusion in enterprise analytics platforms can lead to…" at bounding box center [440, 484] width 639 height 1609
click at [428, 309] on p "The vulnerability affects both Windows and Linux versions, indicating that the …" at bounding box center [440, 338] width 639 height 120
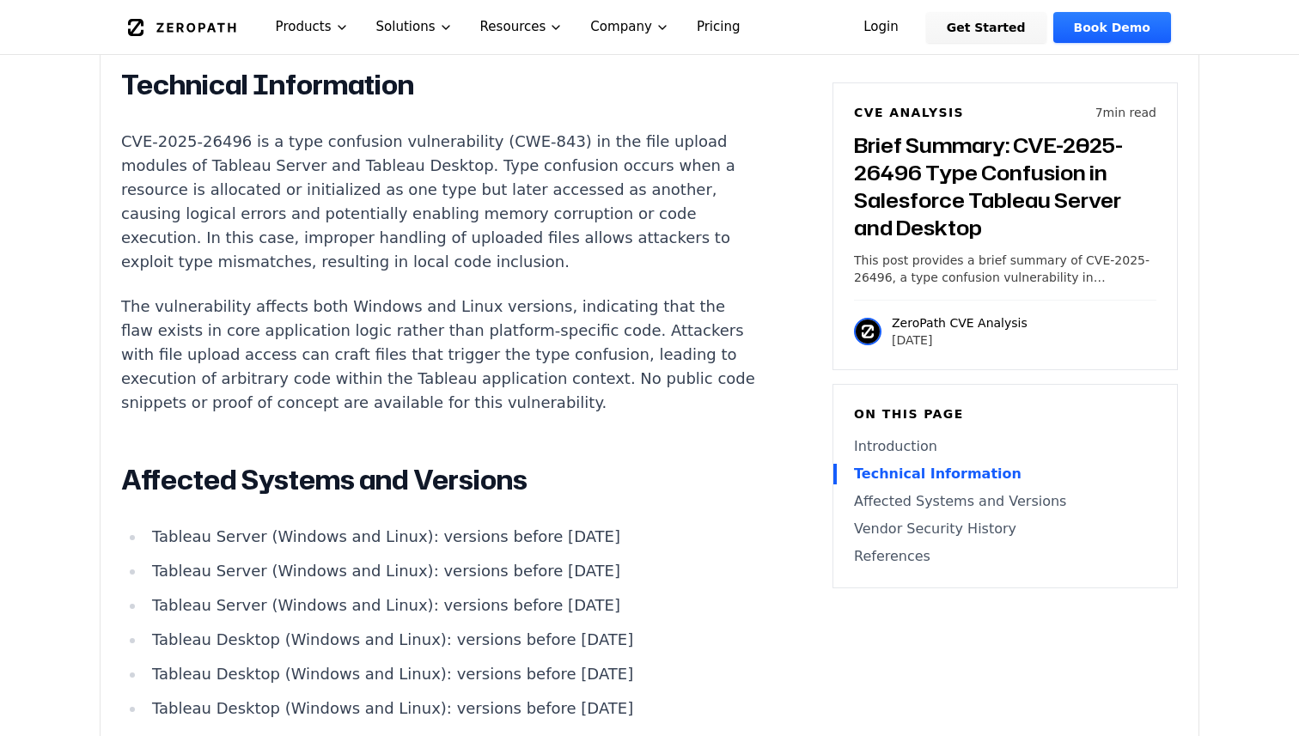
scroll to position [1497, 0]
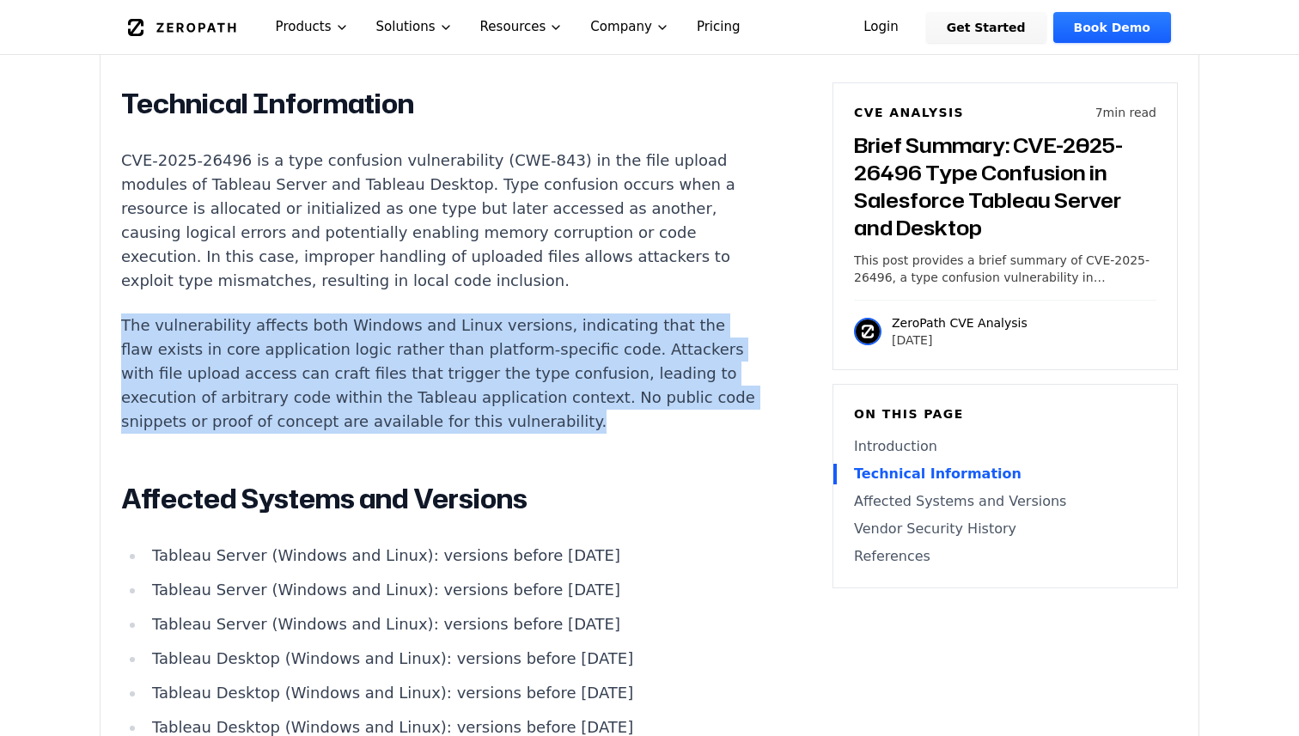
drag, startPoint x: 287, startPoint y: 355, endPoint x: 277, endPoint y: 207, distance: 148.2
click at [277, 206] on div "Introduction Local code inclusion in enterprise analytics platforms can lead to…" at bounding box center [440, 520] width 639 height 1609
click at [335, 325] on p "The vulnerability affects both Windows and Linux versions, indicating that the …" at bounding box center [440, 374] width 639 height 120
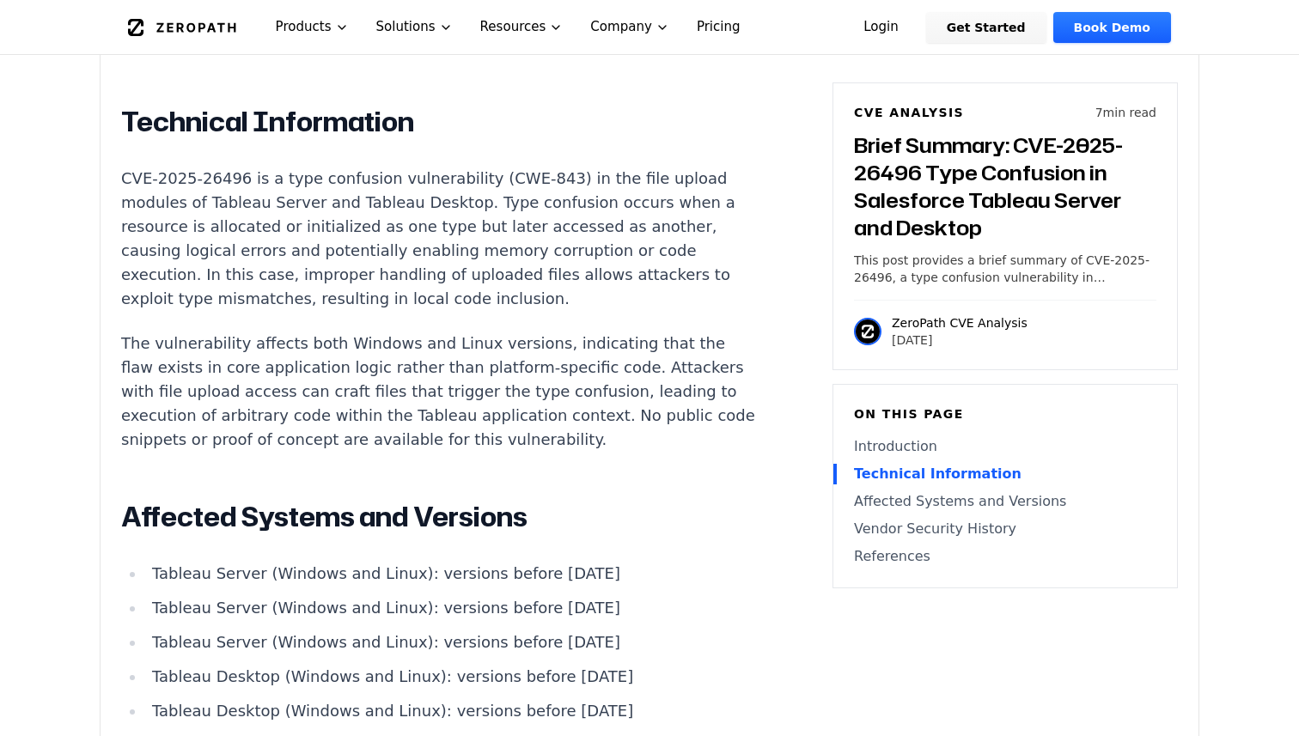
scroll to position [1475, 0]
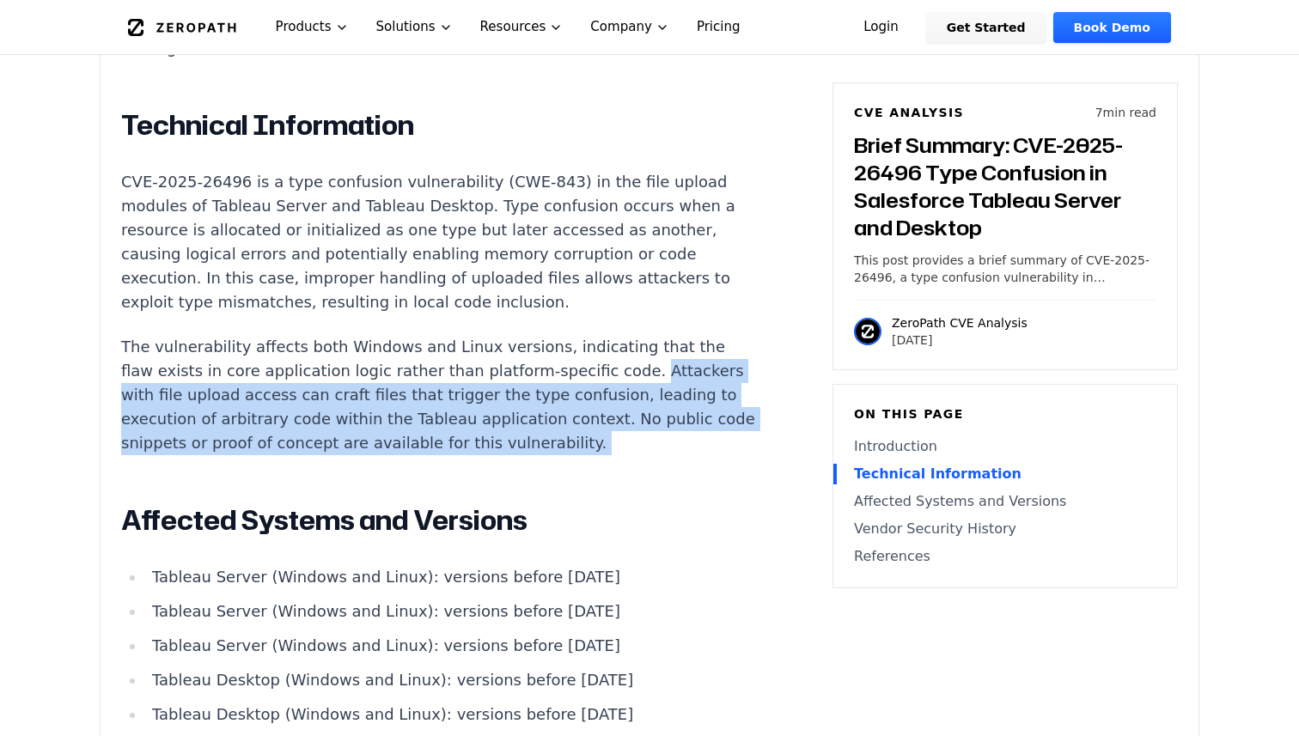
drag, startPoint x: 515, startPoint y: 301, endPoint x: 483, endPoint y: 401, distance: 105.4
click at [483, 401] on div "Introduction Local code inclusion in enterprise analytics platforms can lead to…" at bounding box center [440, 541] width 639 height 1609
click at [423, 421] on div "Introduction Local code inclusion in enterprise analytics platforms can lead to…" at bounding box center [440, 541] width 639 height 1609
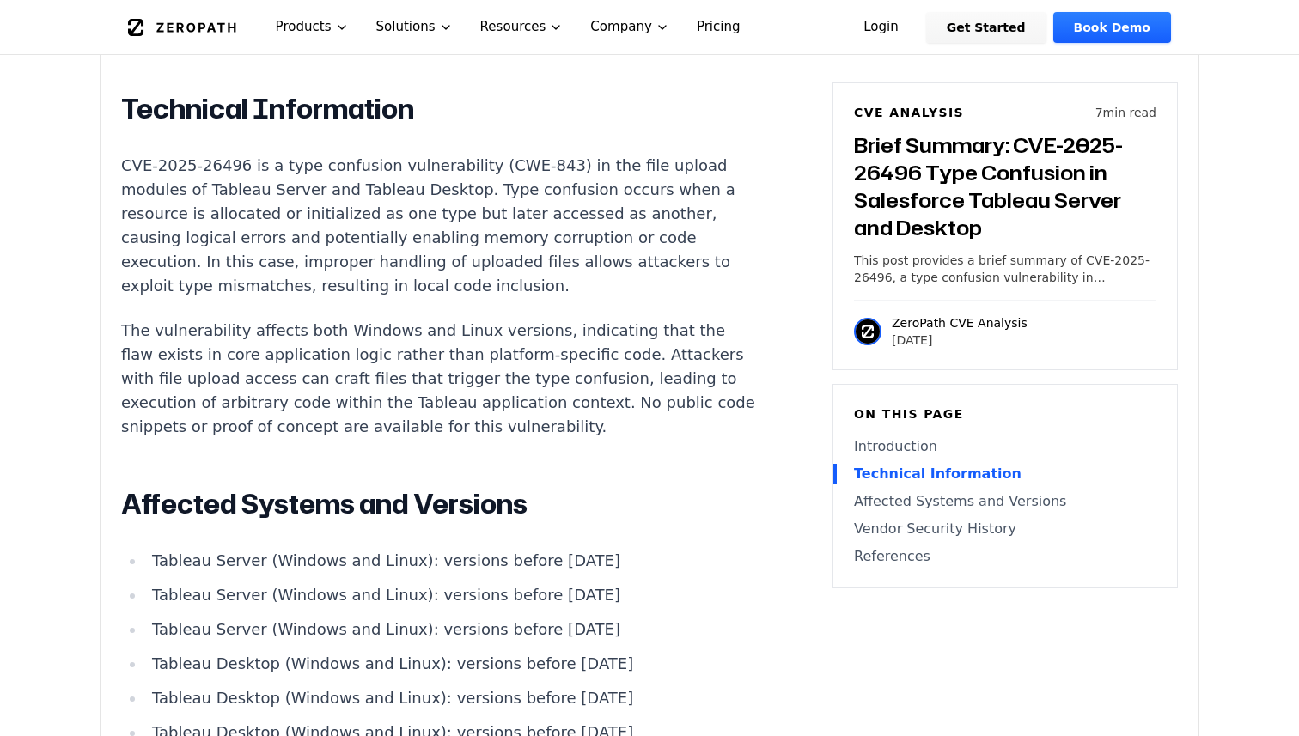
scroll to position [1505, 0]
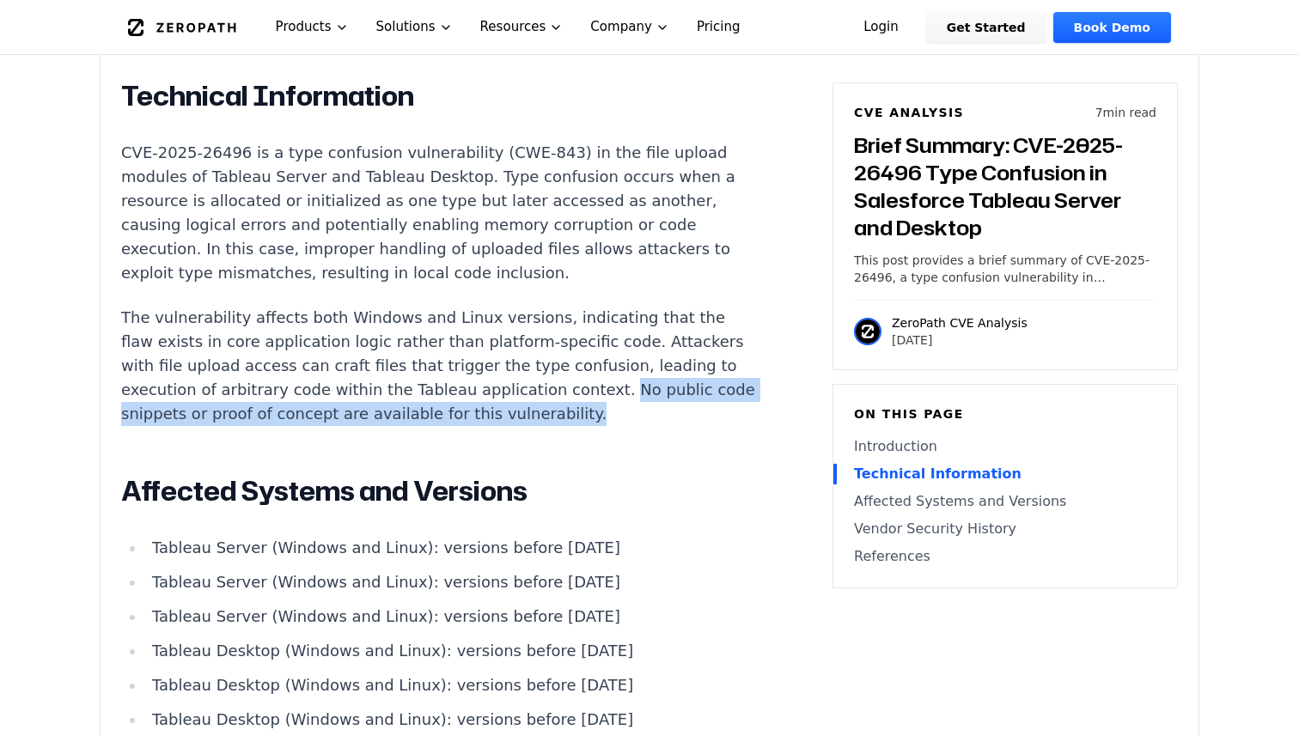
drag, startPoint x: 321, startPoint y: 330, endPoint x: 345, endPoint y: 320, distance: 27.0
click at [345, 320] on p "The vulnerability affects both Windows and Linux versions, indicating that the …" at bounding box center [440, 366] width 639 height 120
click at [334, 280] on div at bounding box center [334, 280] width 0 height 0
click at [327, 324] on p "The vulnerability affects both Windows and Linux versions, indicating that the …" at bounding box center [440, 366] width 639 height 120
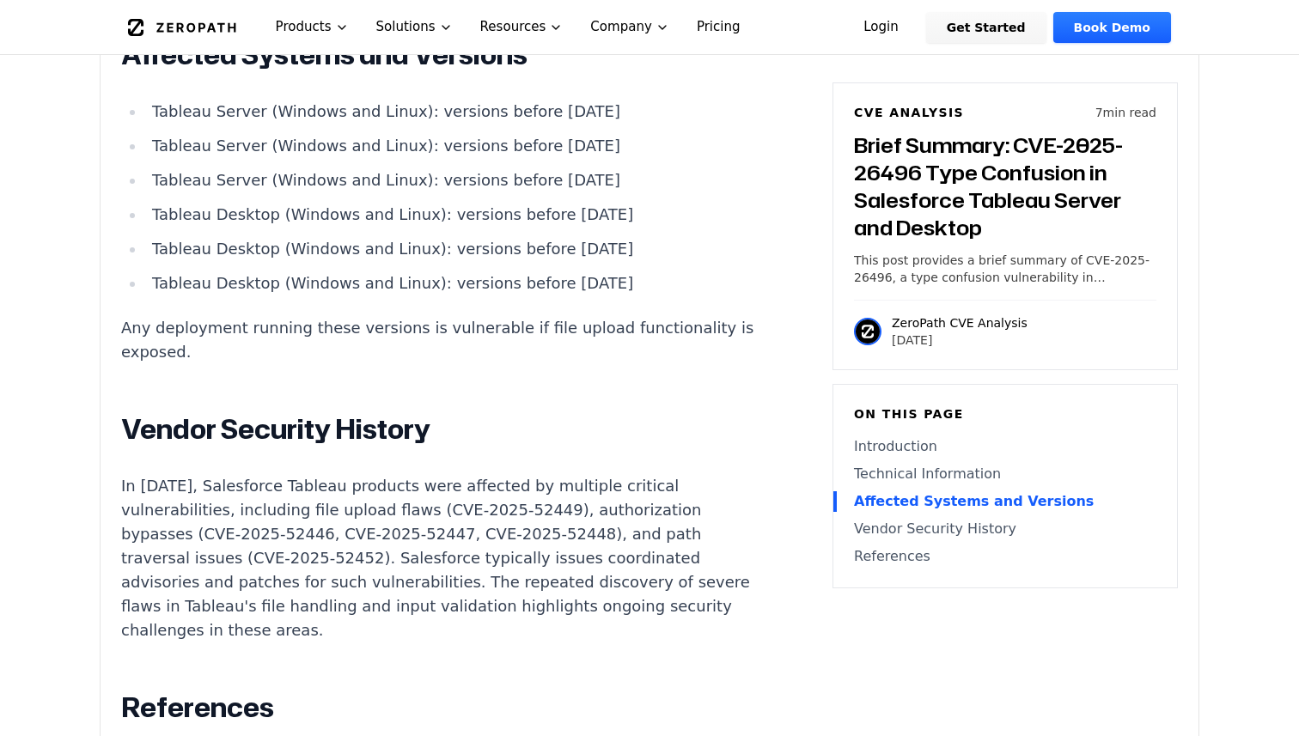
scroll to position [1942, 0]
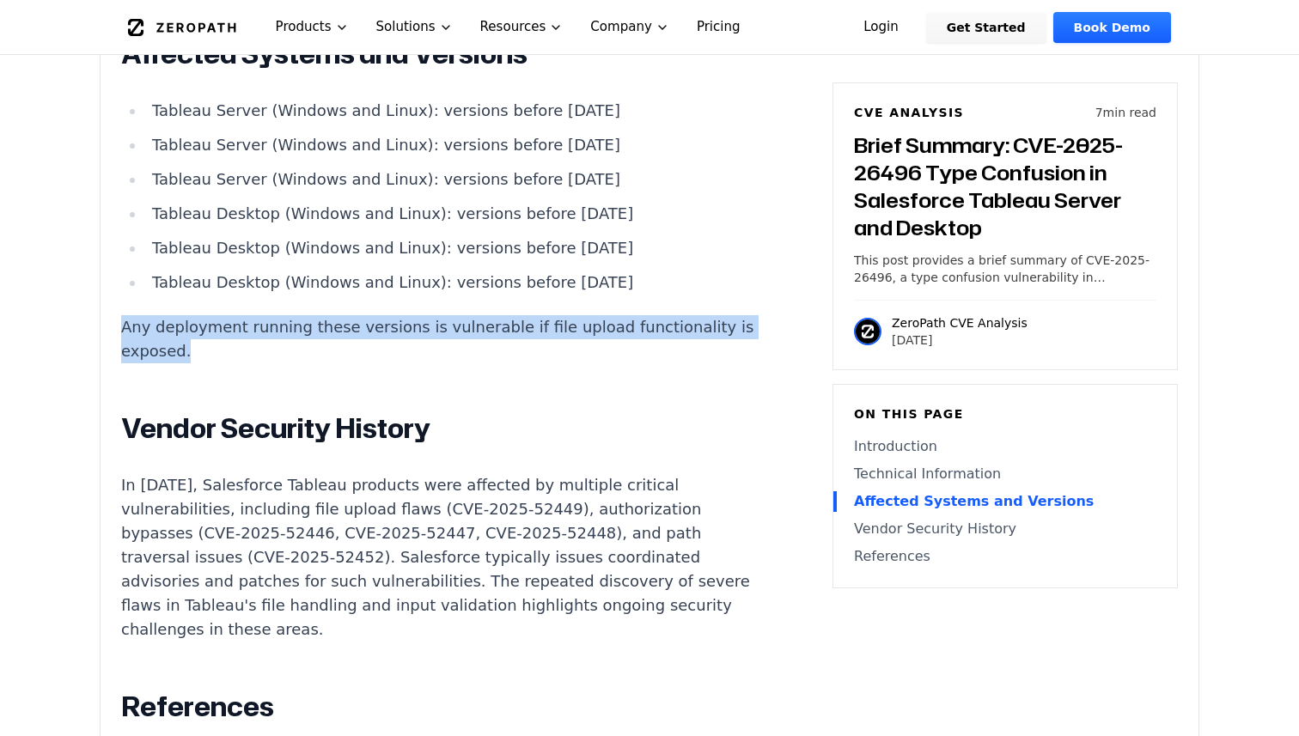
drag, startPoint x: 777, startPoint y: 260, endPoint x: 775, endPoint y: 226, distance: 33.6
click at [777, 226] on article "Introduction Local code inclusion in enterprise analytics platforms can lead to…" at bounding box center [466, 79] width 691 height 1619
click at [766, 217] on div at bounding box center [766, 217] width 0 height 0
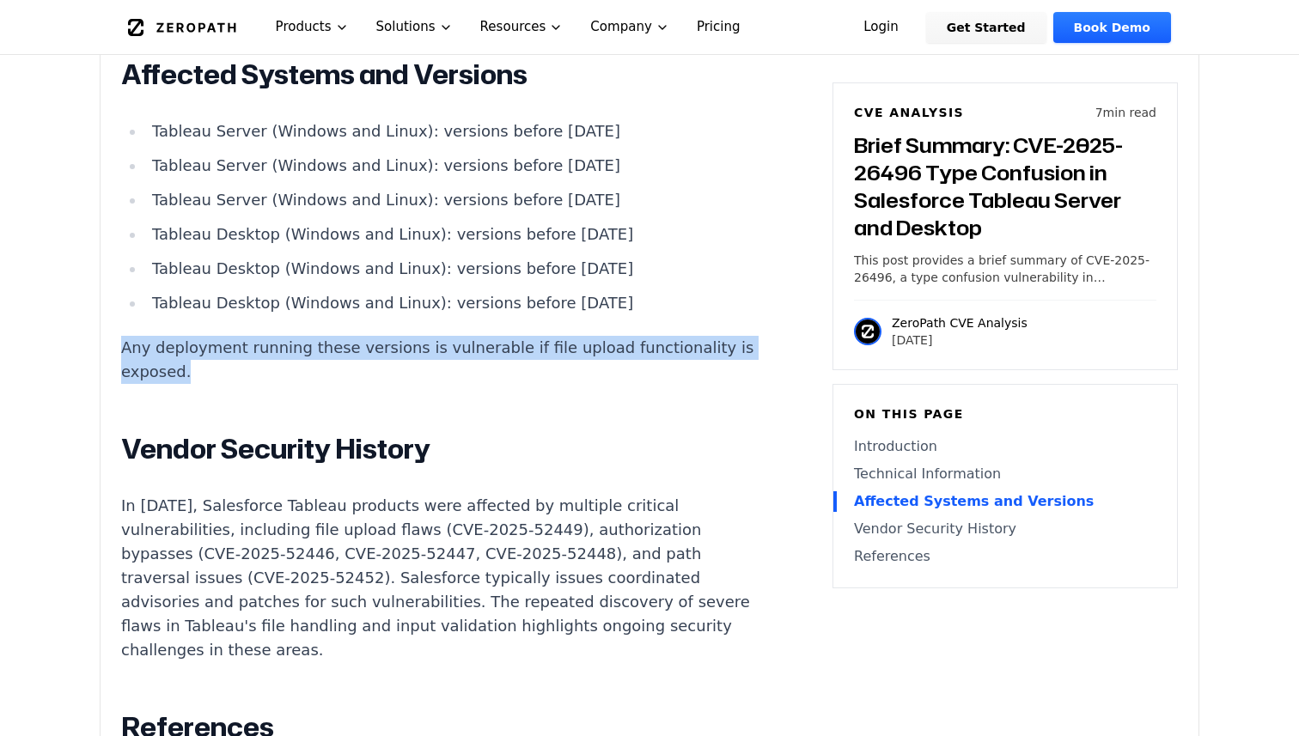
scroll to position [1918, 0]
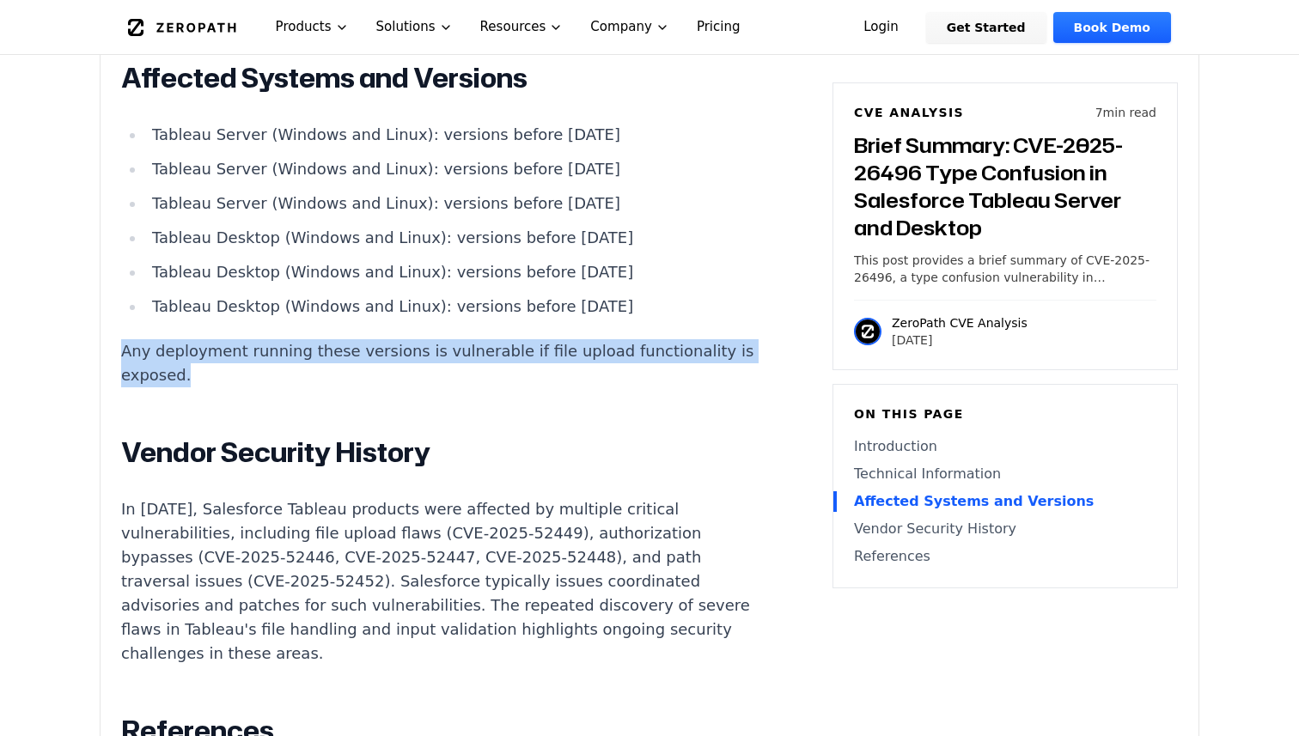
click at [741, 330] on div "Introduction Local code inclusion in enterprise analytics platforms can lead to…" at bounding box center [440, 98] width 639 height 1609
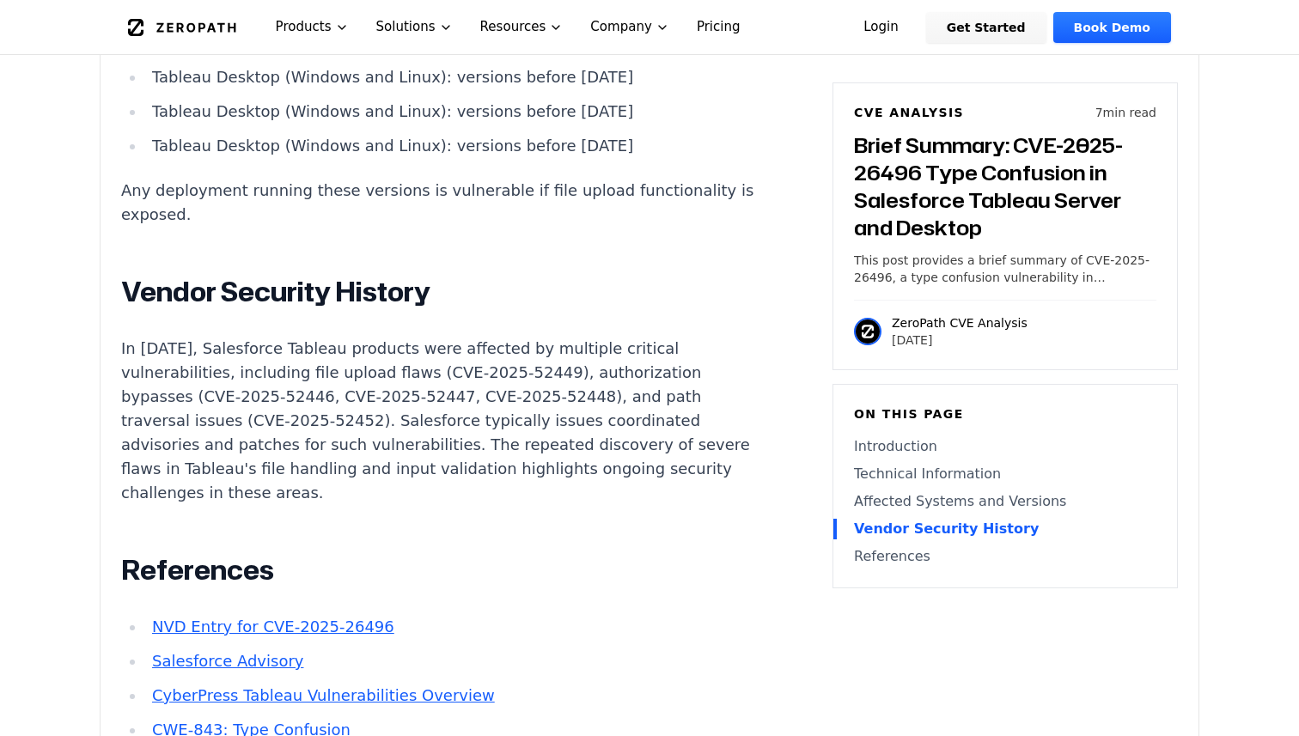
scroll to position [2050, 0]
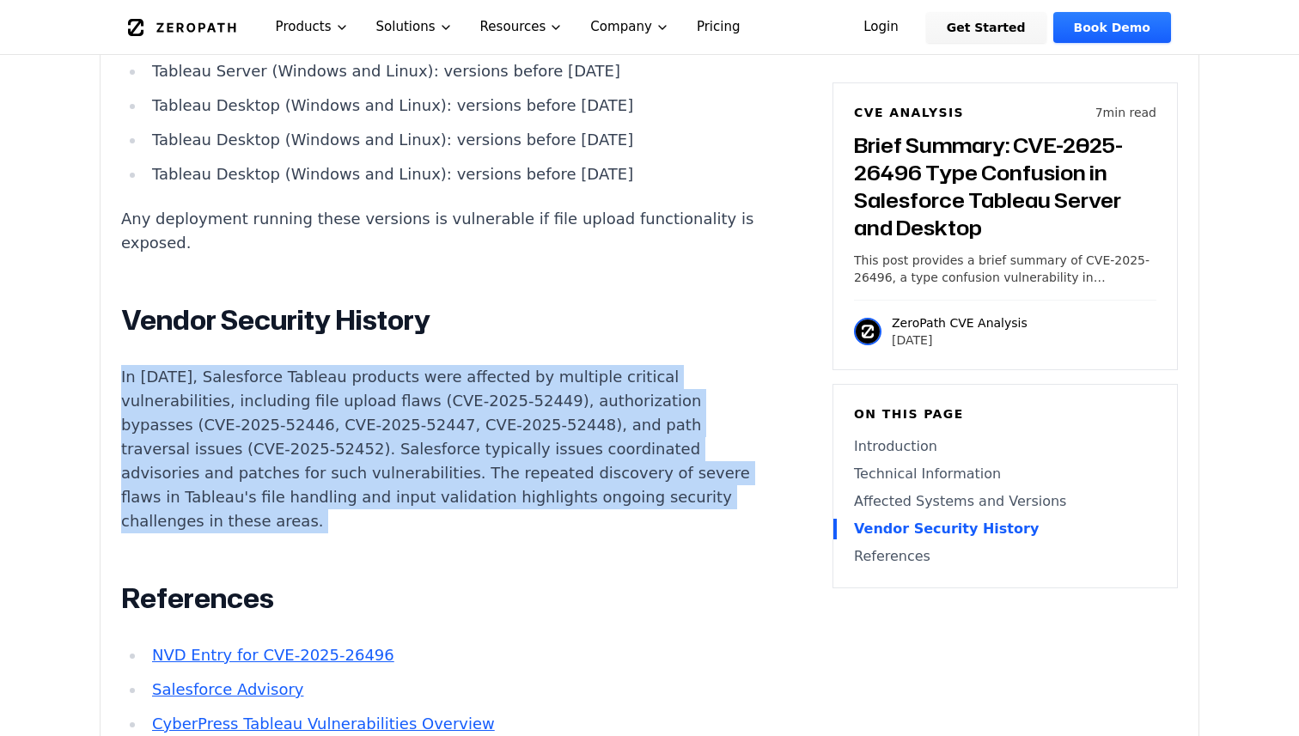
drag, startPoint x: 516, startPoint y: 430, endPoint x: 516, endPoint y: 229, distance: 200.2
click at [440, 365] on p "In [DATE], Salesforce Tableau products were affected by multiple critical vulne…" at bounding box center [440, 449] width 639 height 168
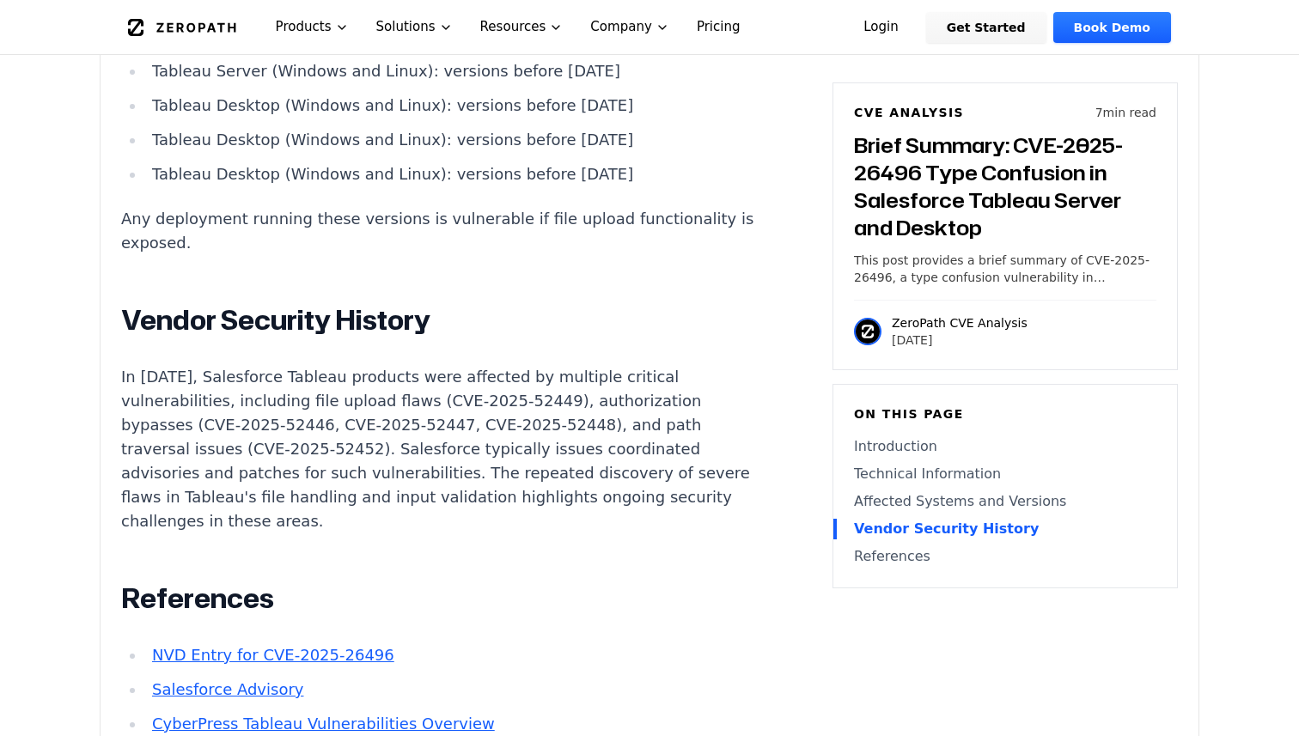
scroll to position [2011, 0]
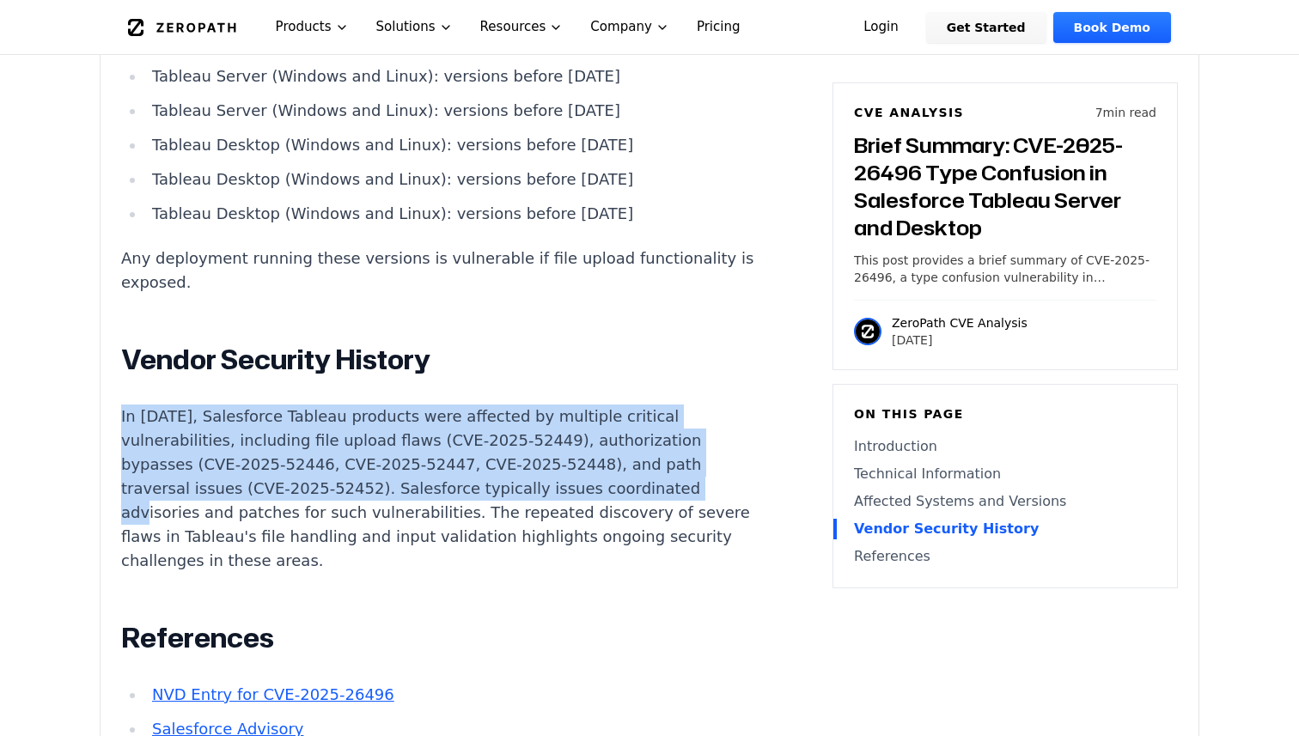
drag, startPoint x: 119, startPoint y: 320, endPoint x: 431, endPoint y: 394, distance: 319.9
click at [453, 405] on p "In [DATE], Salesforce Tableau products were affected by multiple critical vulne…" at bounding box center [440, 489] width 639 height 168
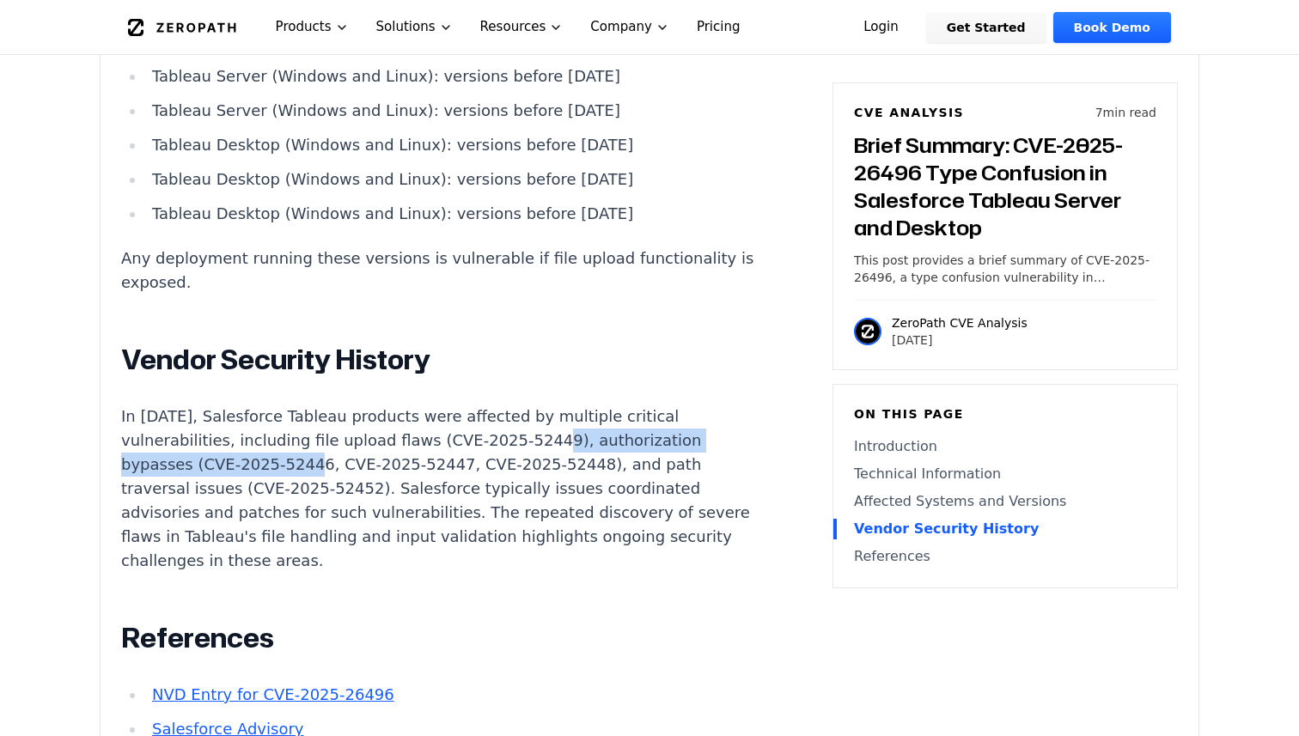
drag, startPoint x: 438, startPoint y: 336, endPoint x: 746, endPoint y: 336, distance: 307.6
click at [746, 405] on p "In [DATE], Salesforce Tableau products were affected by multiple critical vulne…" at bounding box center [440, 489] width 639 height 168
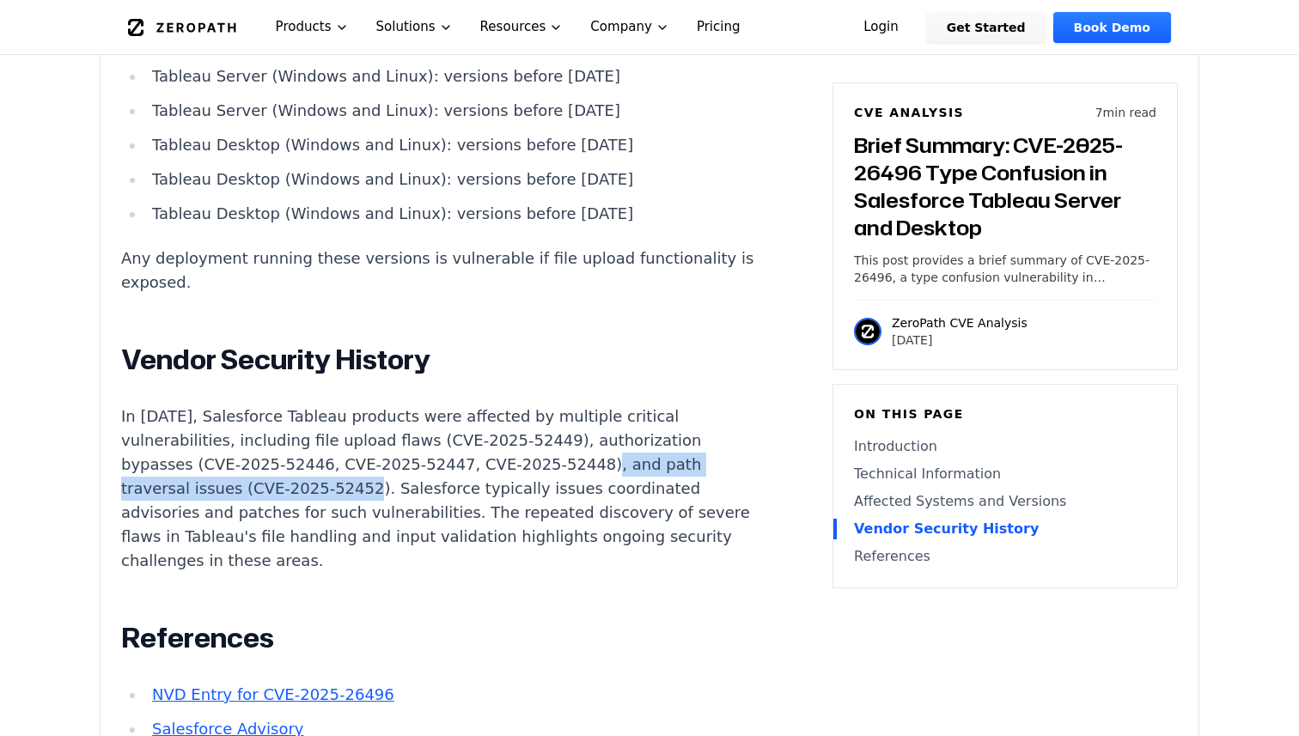
drag, startPoint x: 394, startPoint y: 368, endPoint x: 746, endPoint y: 368, distance: 352.3
click at [746, 405] on p "In [DATE], Salesforce Tableau products were affected by multiple critical vulne…" at bounding box center [440, 489] width 639 height 168
click at [535, 418] on p "In [DATE], Salesforce Tableau products were affected by multiple critical vulne…" at bounding box center [440, 489] width 639 height 168
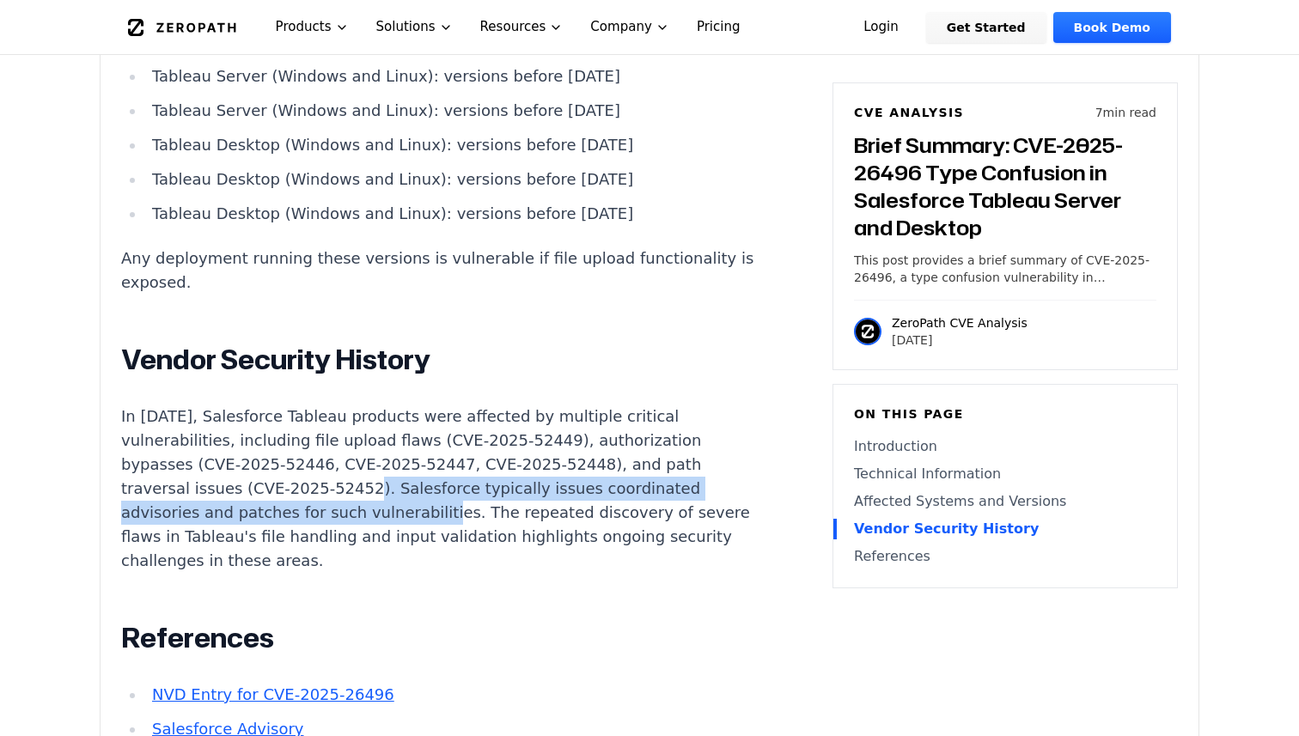
drag, startPoint x: 707, startPoint y: 391, endPoint x: 707, endPoint y: 363, distance: 27.5
click at [707, 405] on p "In [DATE], Salesforce Tableau products were affected by multiple critical vulne…" at bounding box center [440, 489] width 639 height 168
click at [696, 355] on div at bounding box center [696, 355] width 0 height 0
click at [748, 430] on p "In [DATE], Salesforce Tableau products were affected by multiple critical vulne…" at bounding box center [440, 489] width 639 height 168
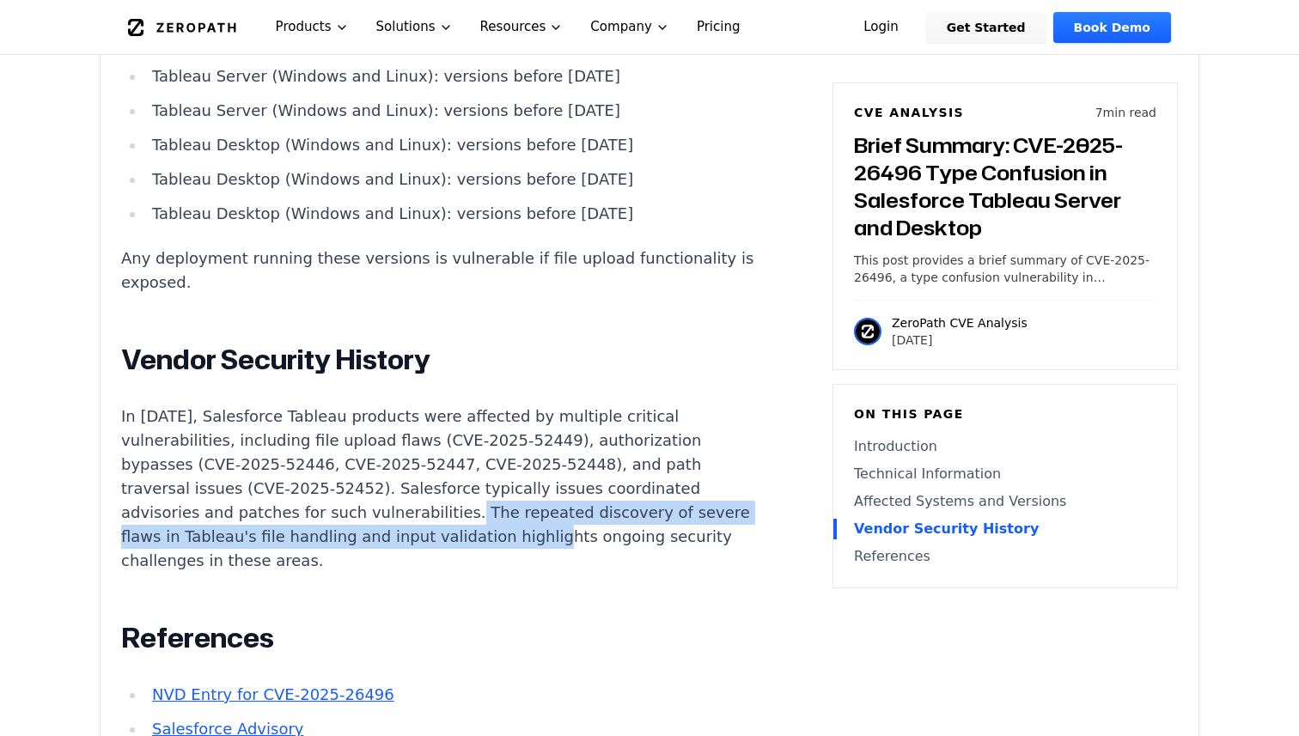
drag, startPoint x: 735, startPoint y: 422, endPoint x: 723, endPoint y: 387, distance: 37.2
click at [723, 405] on p "In [DATE], Salesforce Tableau products were affected by multiple critical vulne…" at bounding box center [440, 489] width 639 height 168
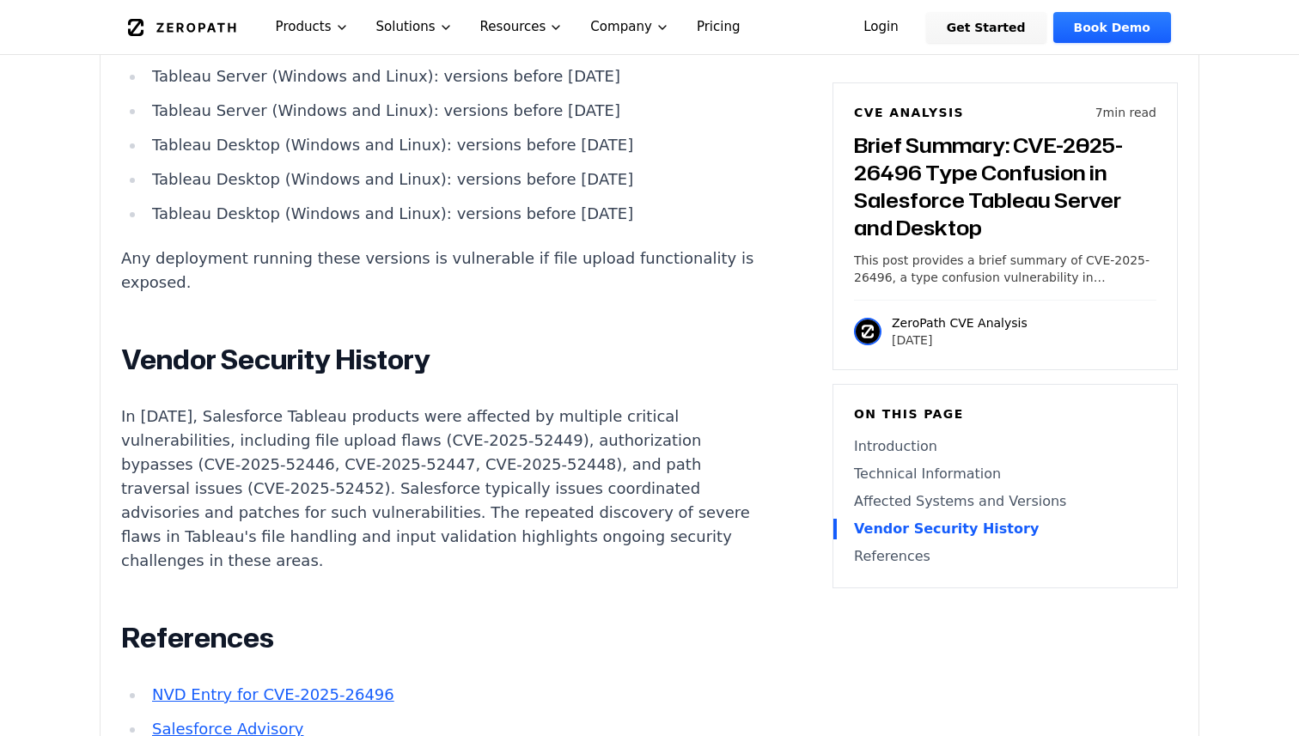
click at [742, 449] on div "Introduction Local code inclusion in enterprise analytics platforms can lead to…" at bounding box center [440, 6] width 639 height 1609
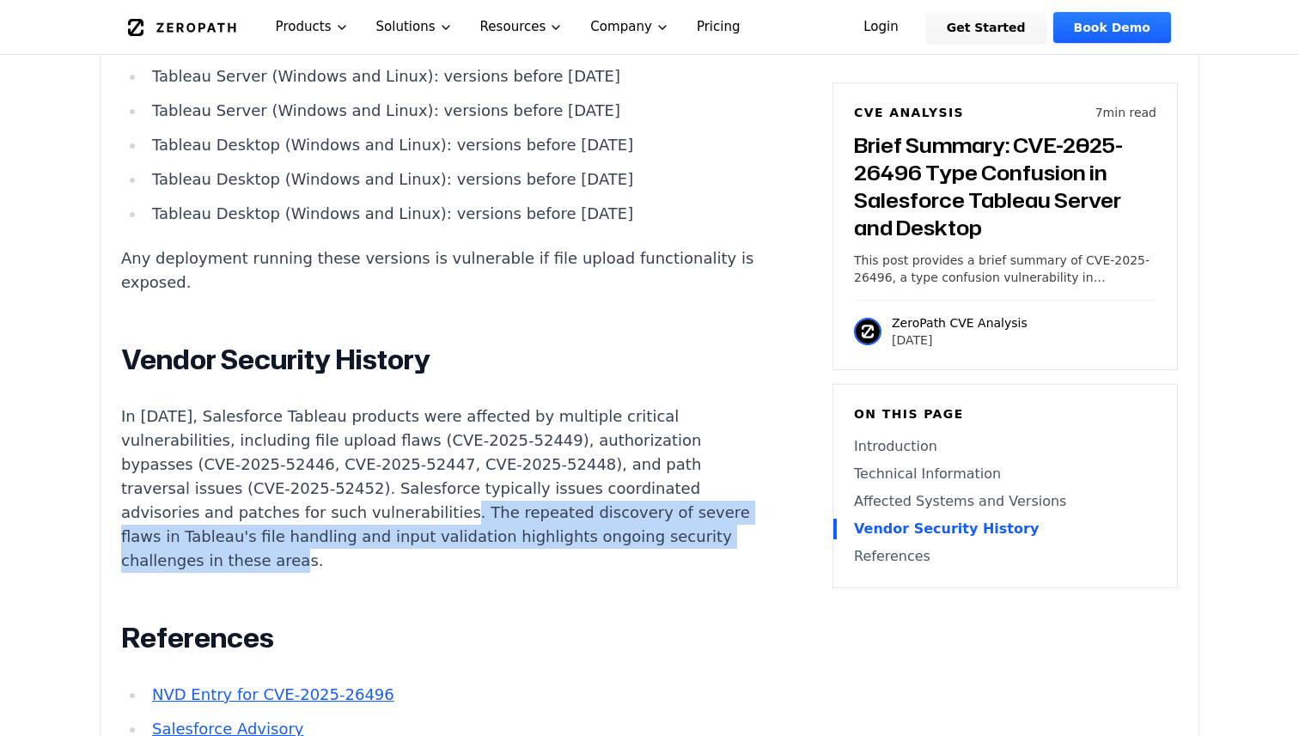
drag, startPoint x: 753, startPoint y: 427, endPoint x: 717, endPoint y: 394, distance: 49.3
click at [716, 405] on p "In [DATE], Salesforce Tableau products were affected by multiple critical vulne…" at bounding box center [440, 489] width 639 height 168
click at [717, 405] on p "In [DATE], Salesforce Tableau products were affected by multiple critical vulne…" at bounding box center [440, 489] width 639 height 168
drag, startPoint x: 740, startPoint y: 426, endPoint x: 721, endPoint y: 387, distance: 43.8
click at [721, 405] on p "In [DATE], Salesforce Tableau products were affected by multiple critical vulne…" at bounding box center [440, 489] width 639 height 168
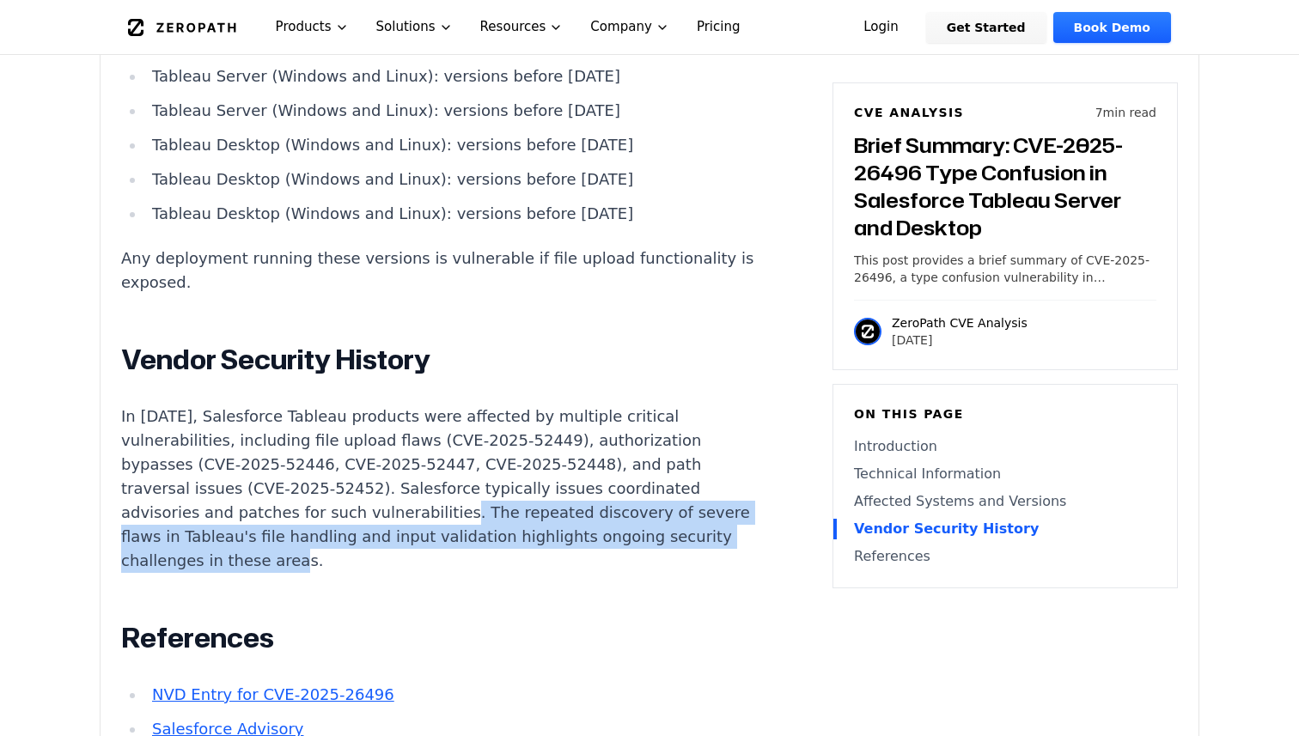
click at [710, 355] on div at bounding box center [710, 355] width 0 height 0
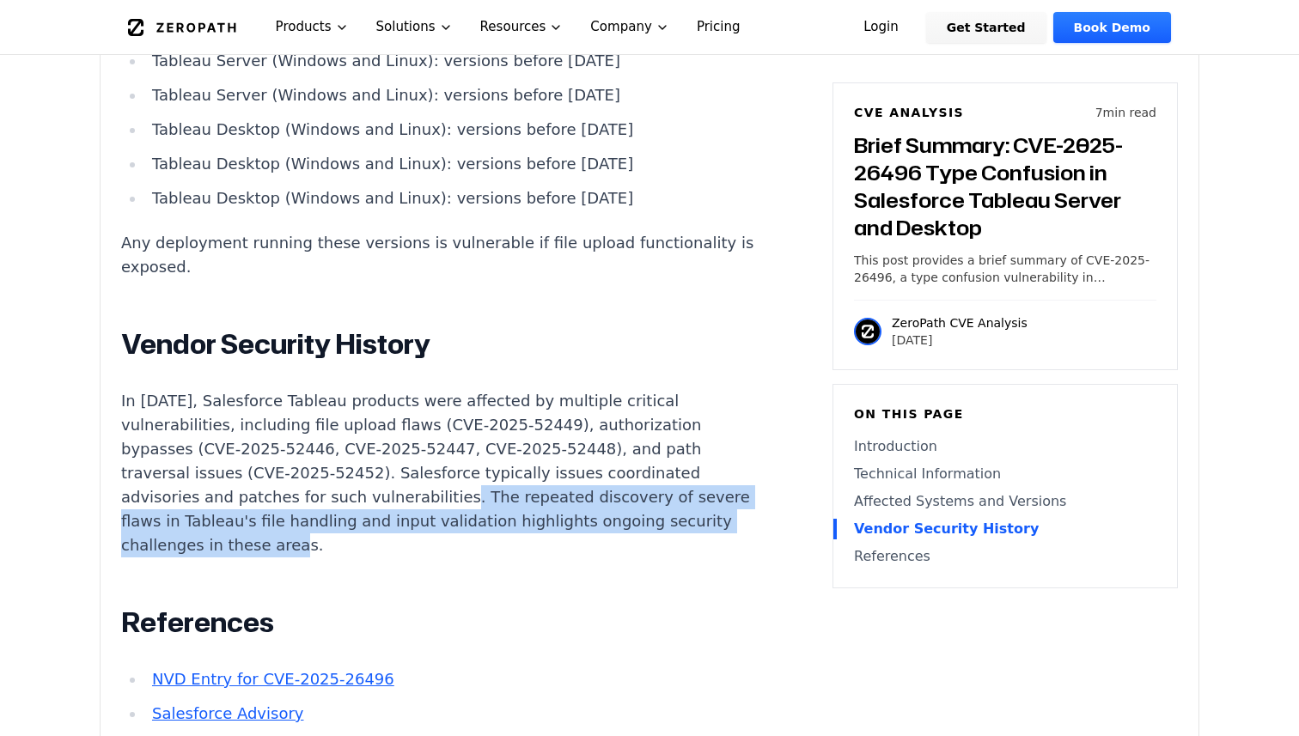
scroll to position [2030, 0]
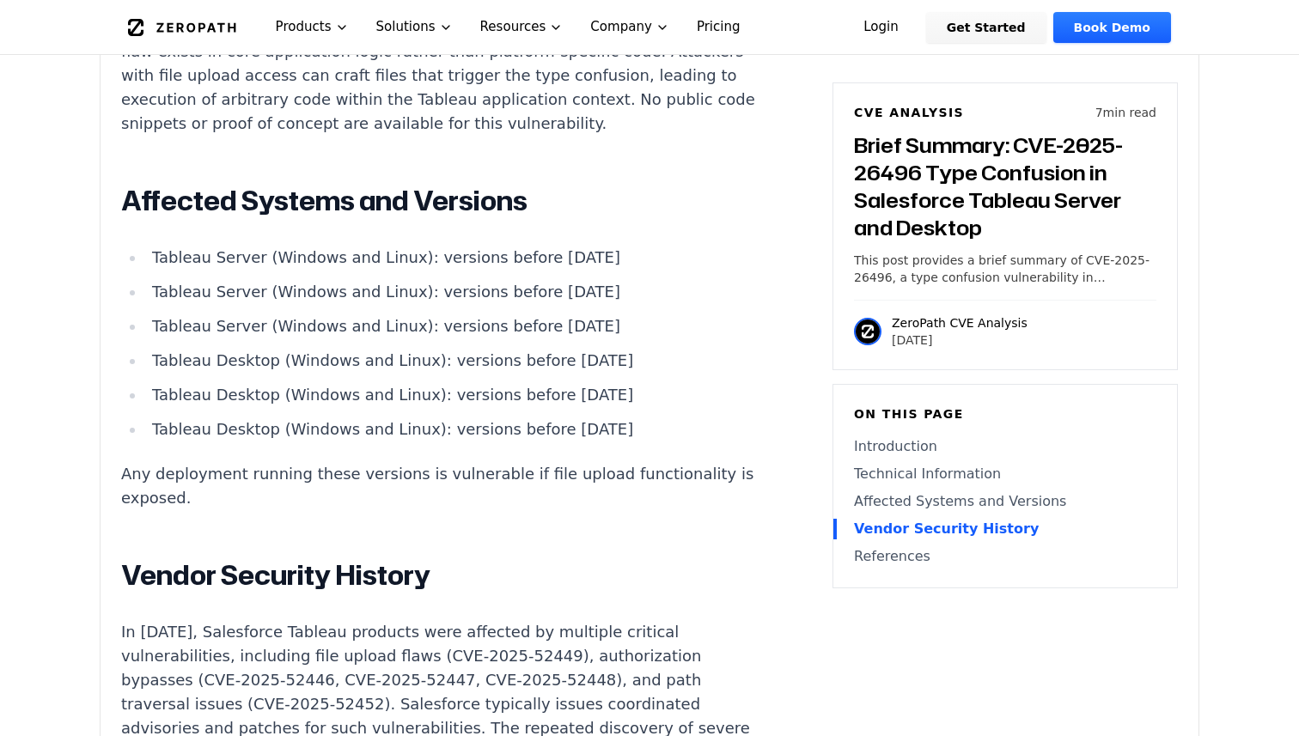
scroll to position [1673, 0]
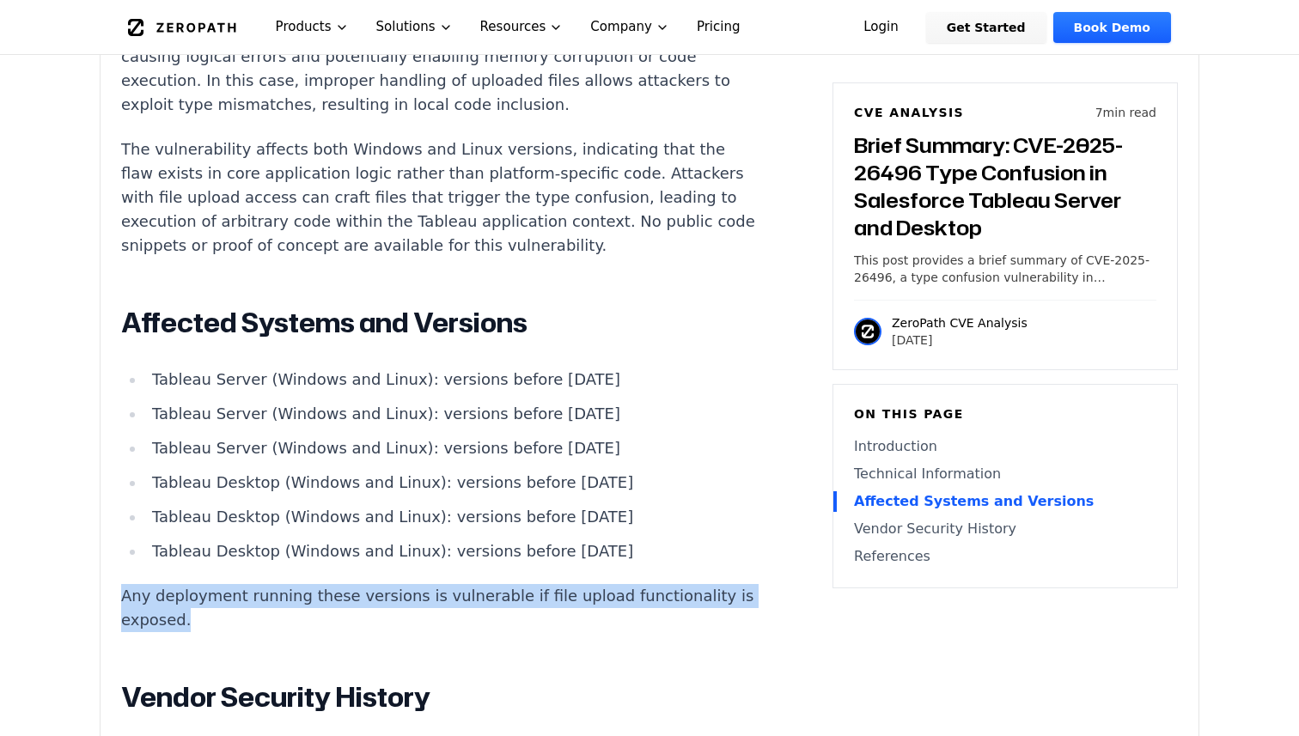
drag, startPoint x: 746, startPoint y: 530, endPoint x: 746, endPoint y: 501, distance: 29.2
click at [746, 501] on div "Introduction Local code inclusion in enterprise analytics platforms can lead to…" at bounding box center [440, 343] width 639 height 1609
click at [735, 486] on div at bounding box center [735, 486] width 0 height 0
click at [693, 425] on ul "Tableau Server (Windows and Linux): versions before 2025.1.3 Tableau Server (Wi…" at bounding box center [440, 466] width 639 height 196
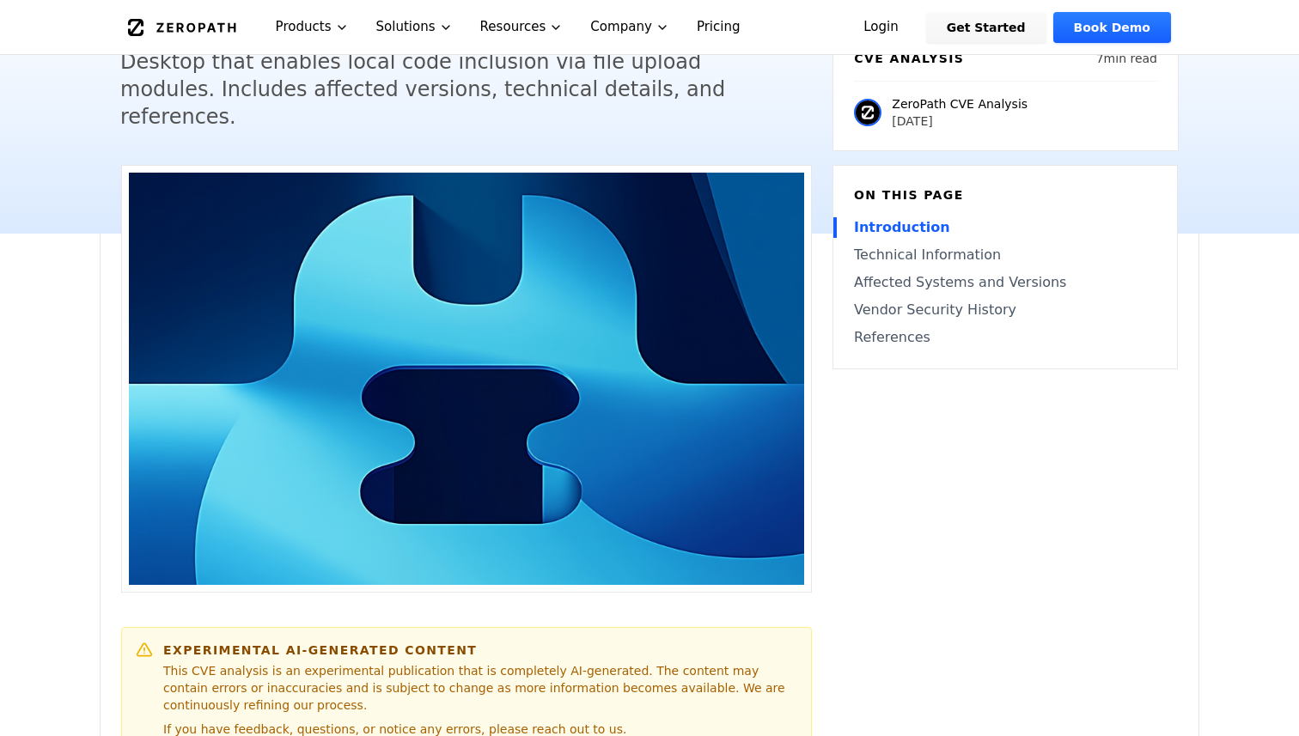
scroll to position [82, 0]
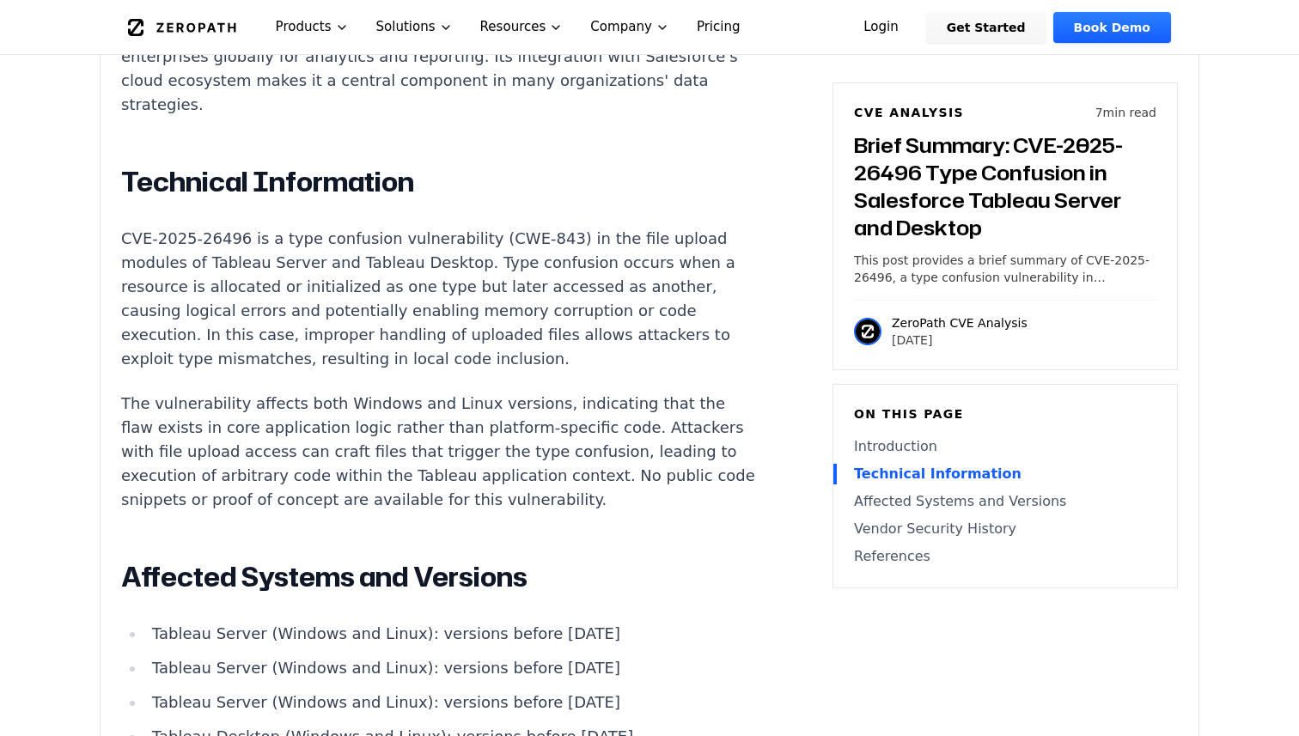
scroll to position [1394, 0]
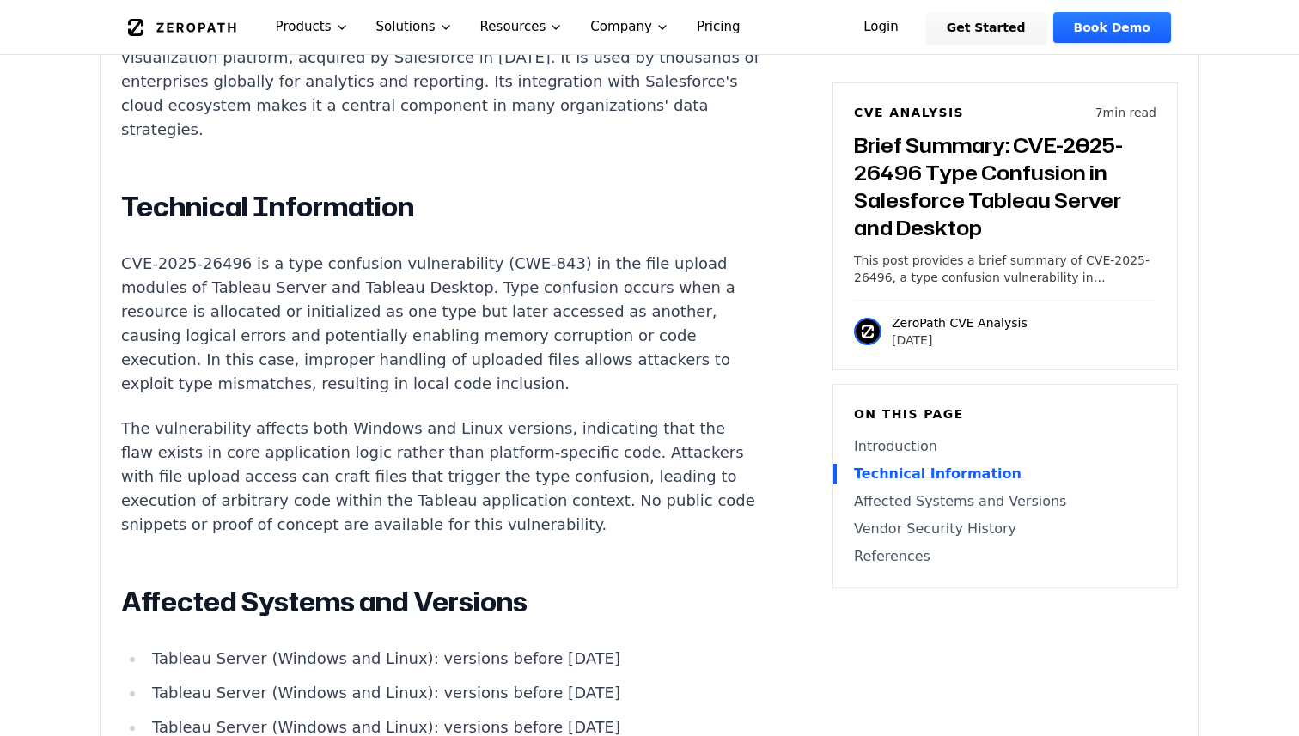
click at [608, 254] on p "CVE-2025-26496 is a type confusion vulnerability (CWE-843) in the file upload m…" at bounding box center [440, 324] width 639 height 144
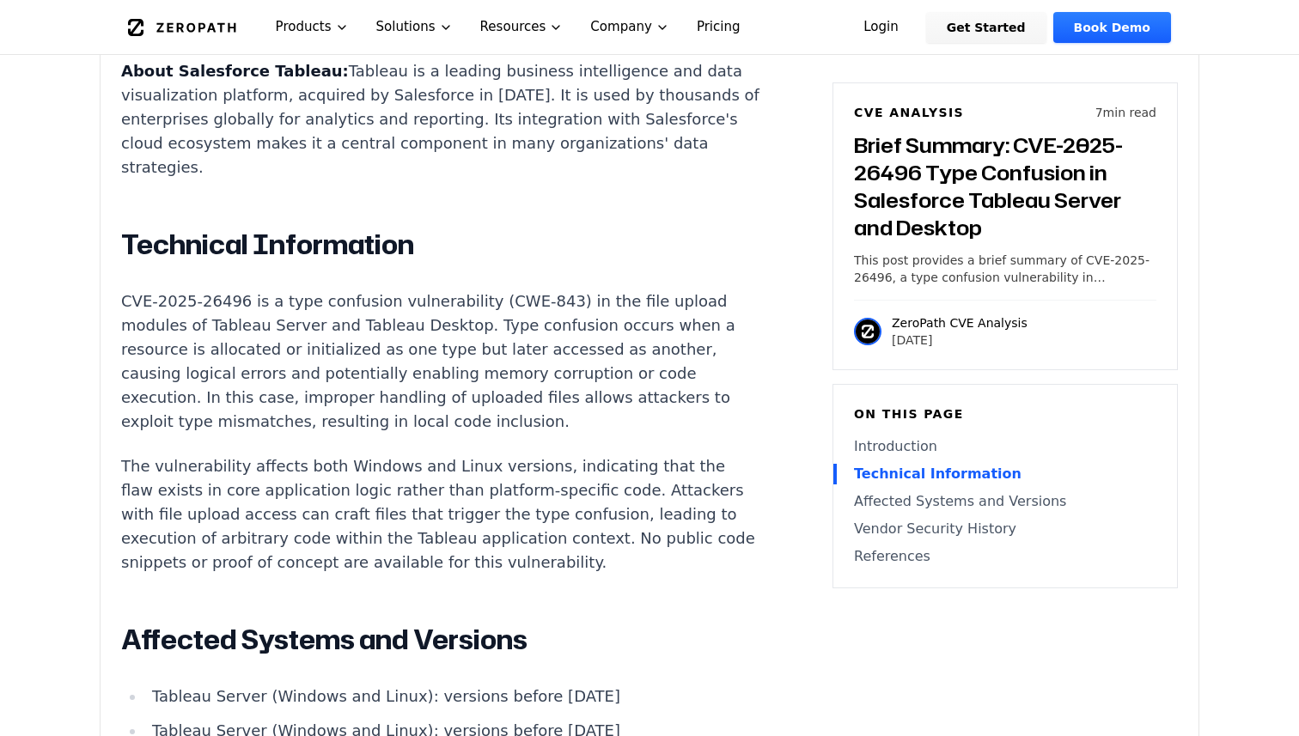
scroll to position [1347, 0]
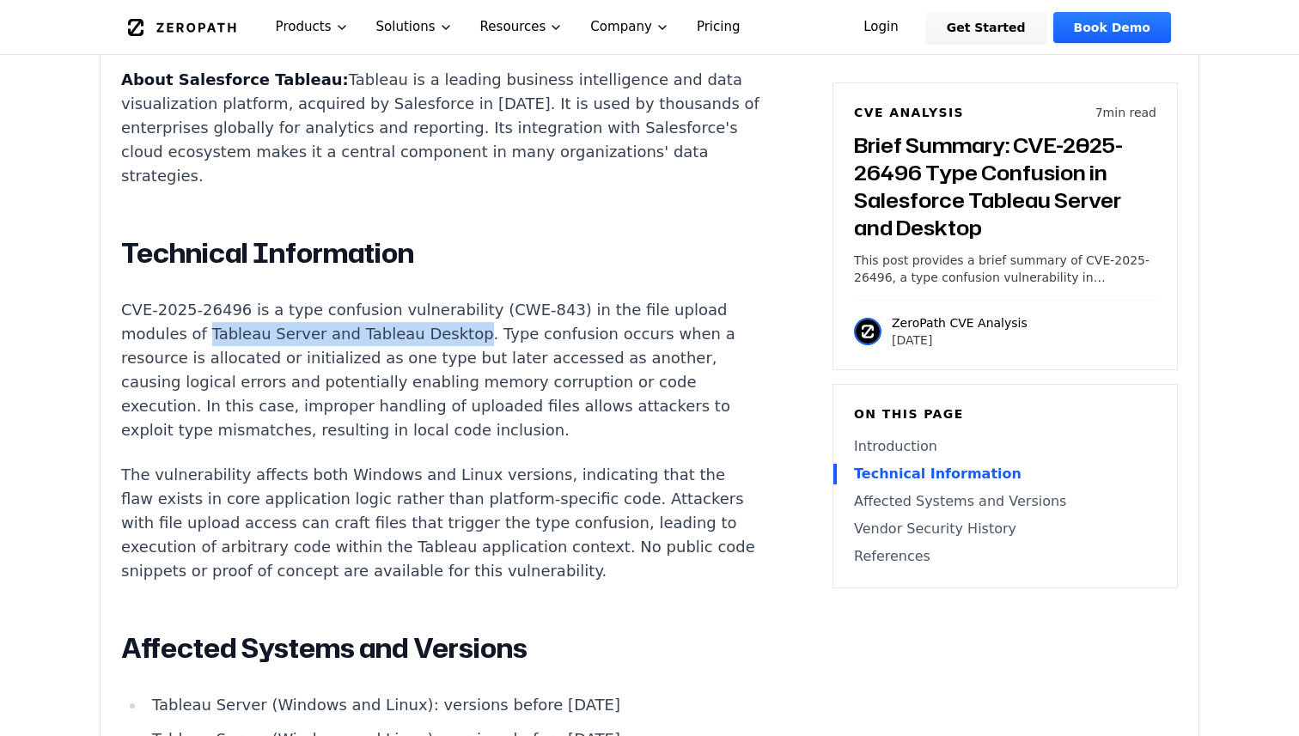
drag, startPoint x: 119, startPoint y: 254, endPoint x: 372, endPoint y: 266, distance: 253.0
click at [372, 266] on div "Experimental AI-Generated Content This CVE analysis is an experimental publicat…" at bounding box center [650, 373] width 1098 height 2359
copy p "Tableau Server and Tableau Desktop"
click at [717, 463] on p "The vulnerability affects both Windows and Linux versions, indicating that the …" at bounding box center [440, 523] width 639 height 120
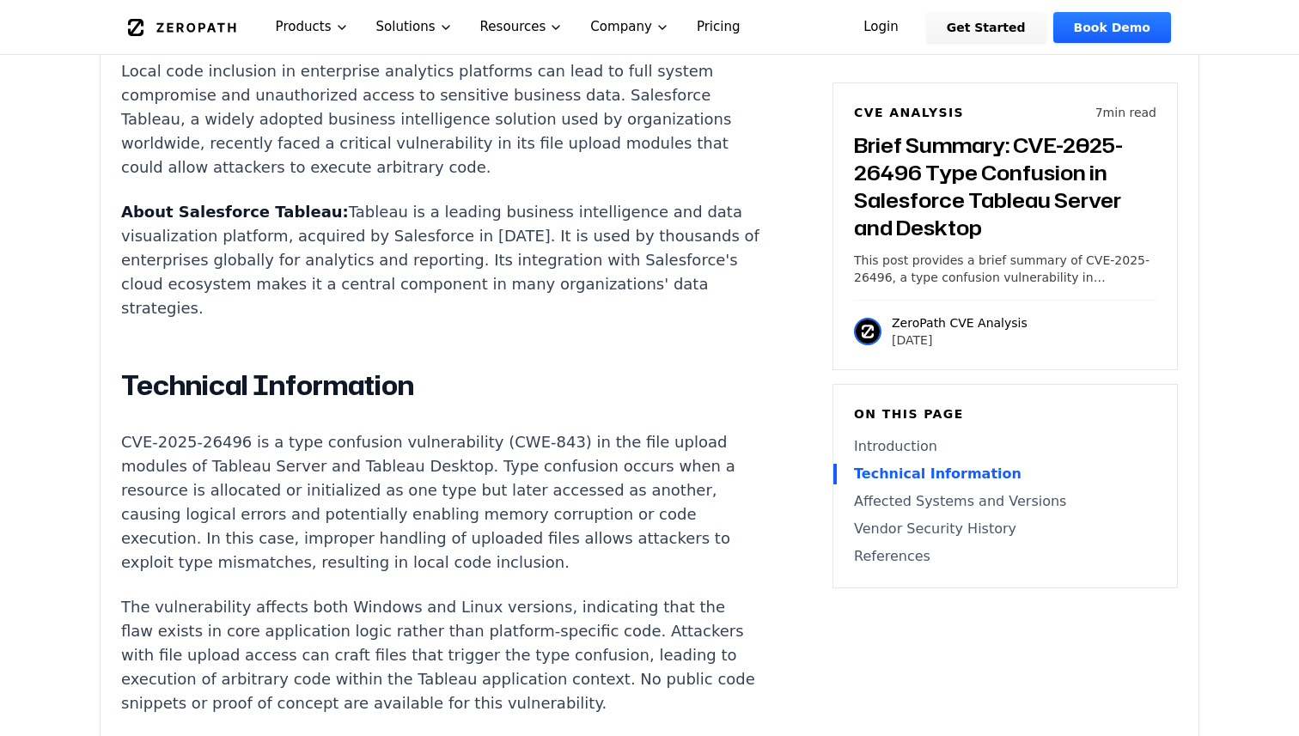
scroll to position [1198, 0]
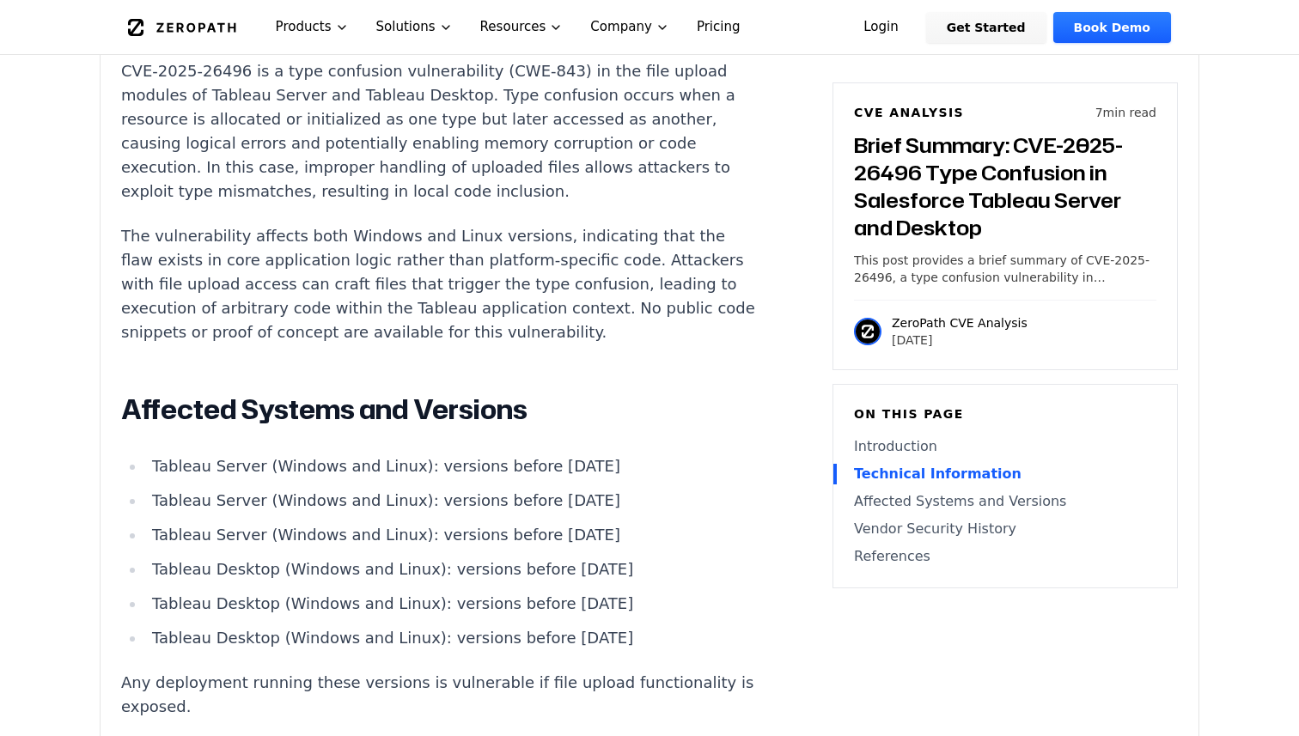
scroll to position [1591, 0]
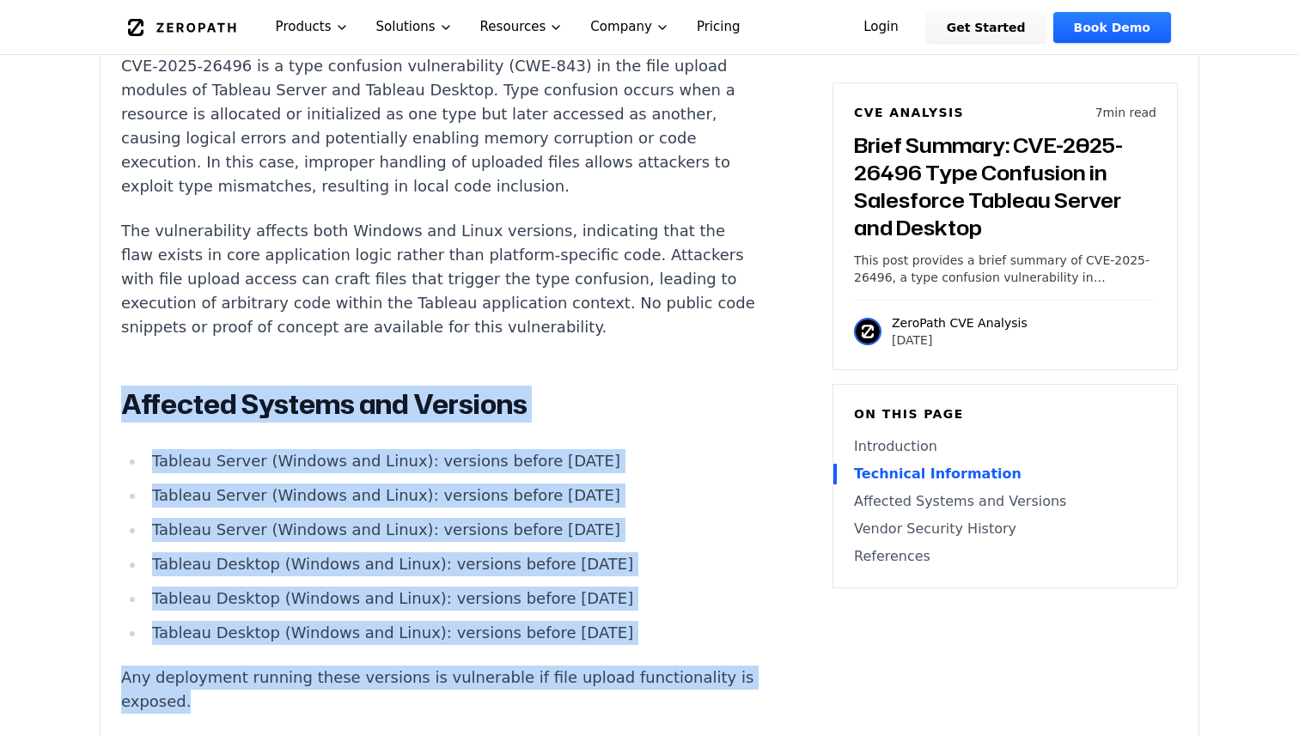
drag, startPoint x: 779, startPoint y: 600, endPoint x: 732, endPoint y: 252, distance: 351.2
click at [732, 252] on article "Introduction Local code inclusion in enterprise analytics platforms can lead to…" at bounding box center [466, 430] width 691 height 1619
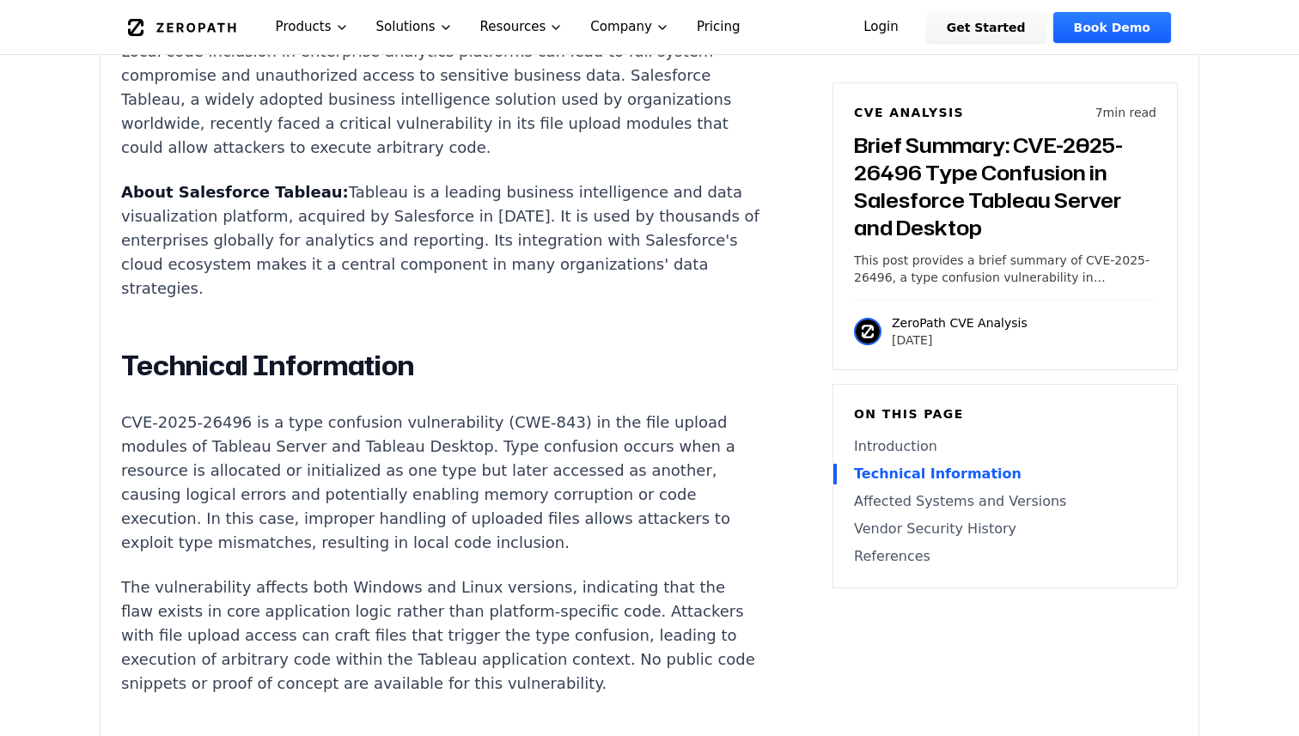
scroll to position [1231, 0]
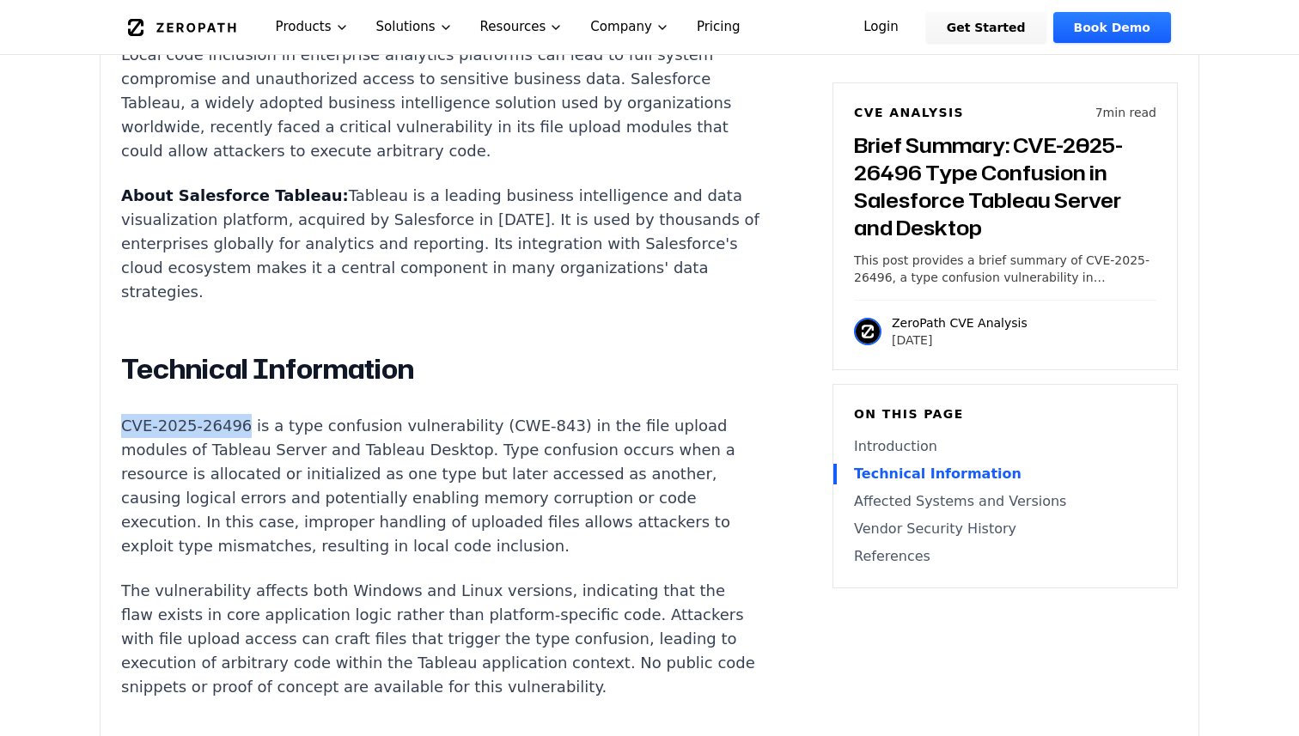
drag, startPoint x: 114, startPoint y: 351, endPoint x: 245, endPoint y: 351, distance: 130.6
click at [245, 351] on div "Experimental AI-Generated Content This CVE analysis is an experimental publicat…" at bounding box center [650, 489] width 1098 height 2359
copy p "CVE-2025-26496"
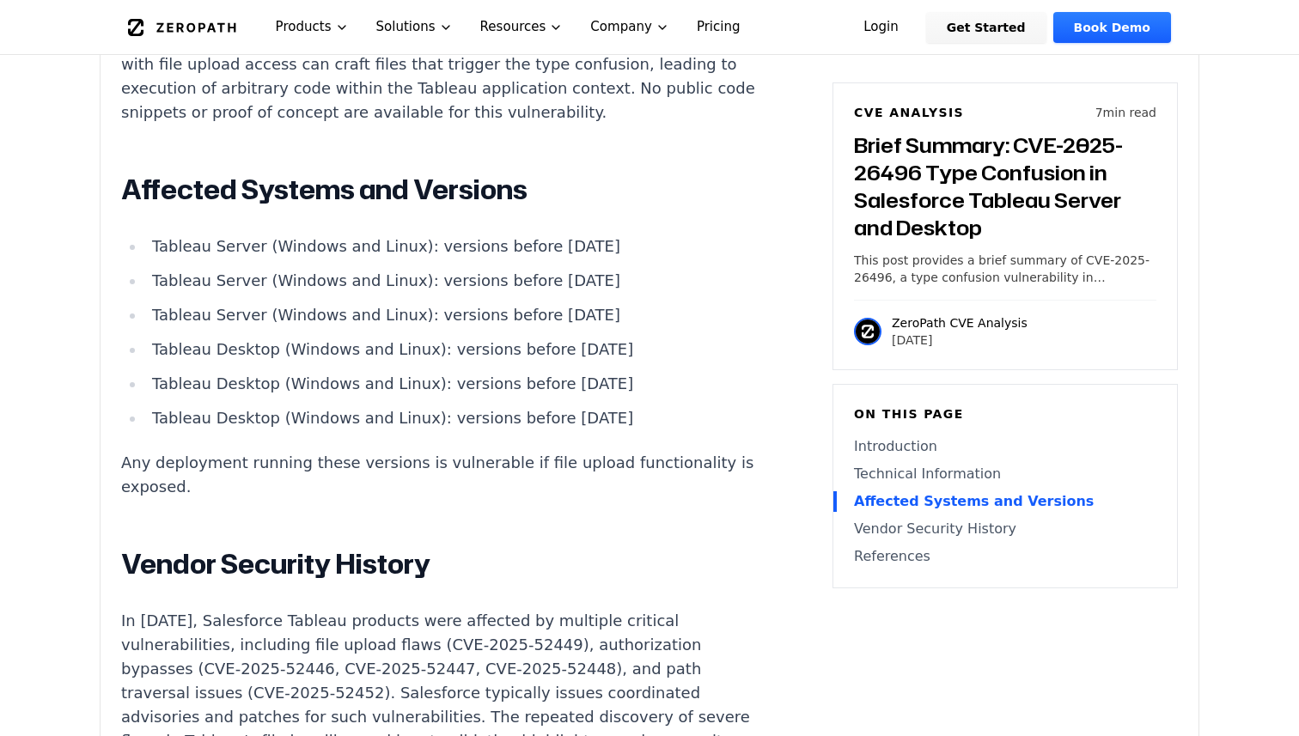
scroll to position [1867, 0]
